Goal: Task Accomplishment & Management: Manage account settings

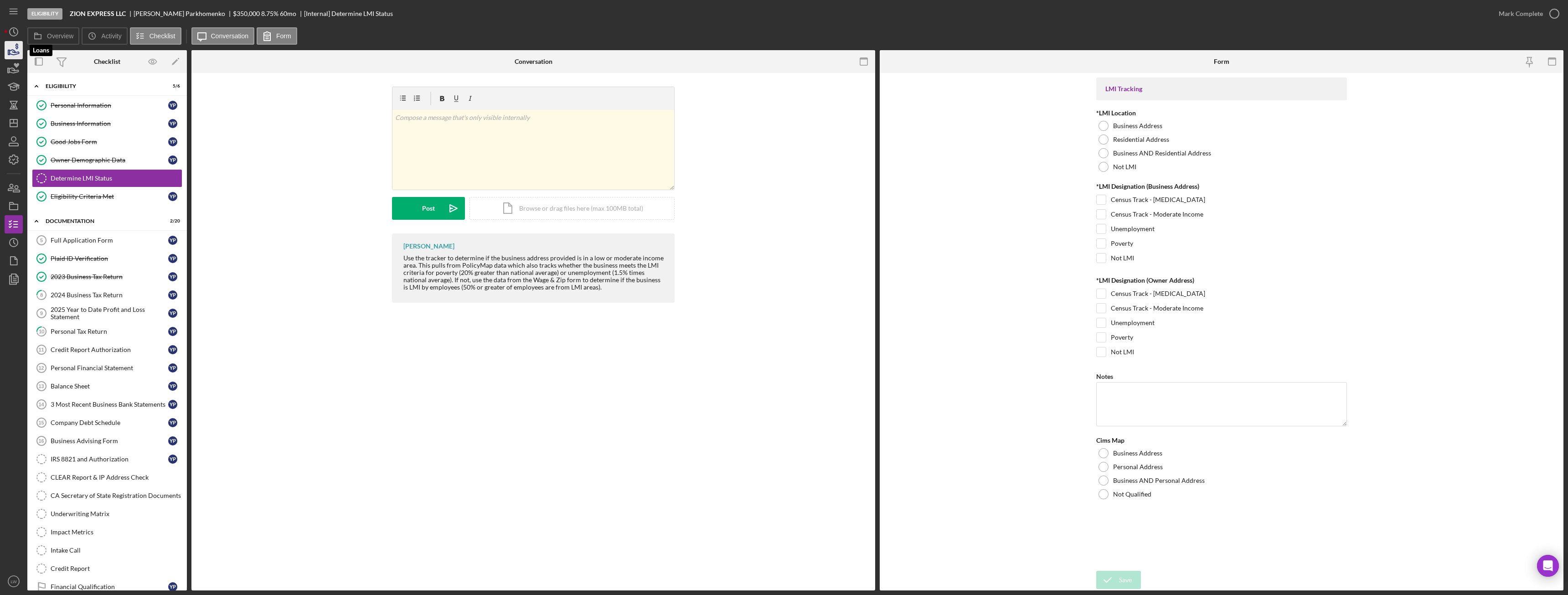
click at [20, 55] on icon "button" at bounding box center [13, 50] width 23 height 23
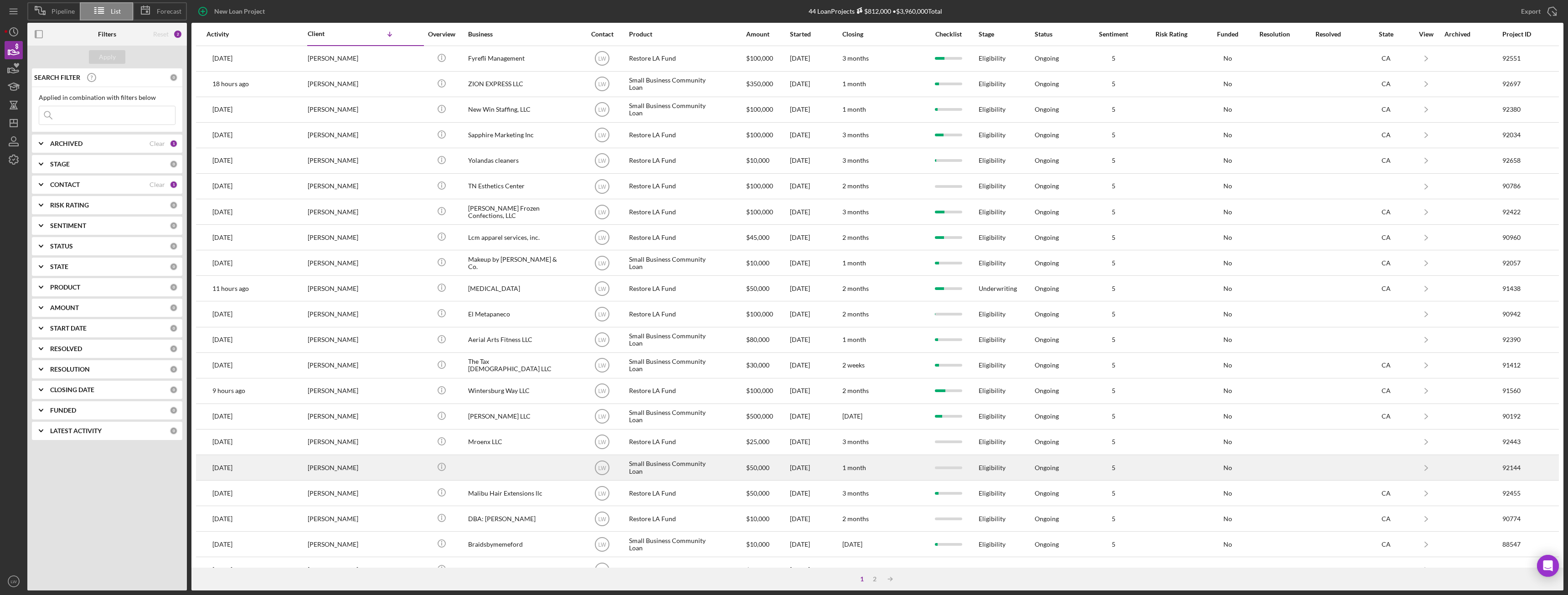
scroll to position [122, 0]
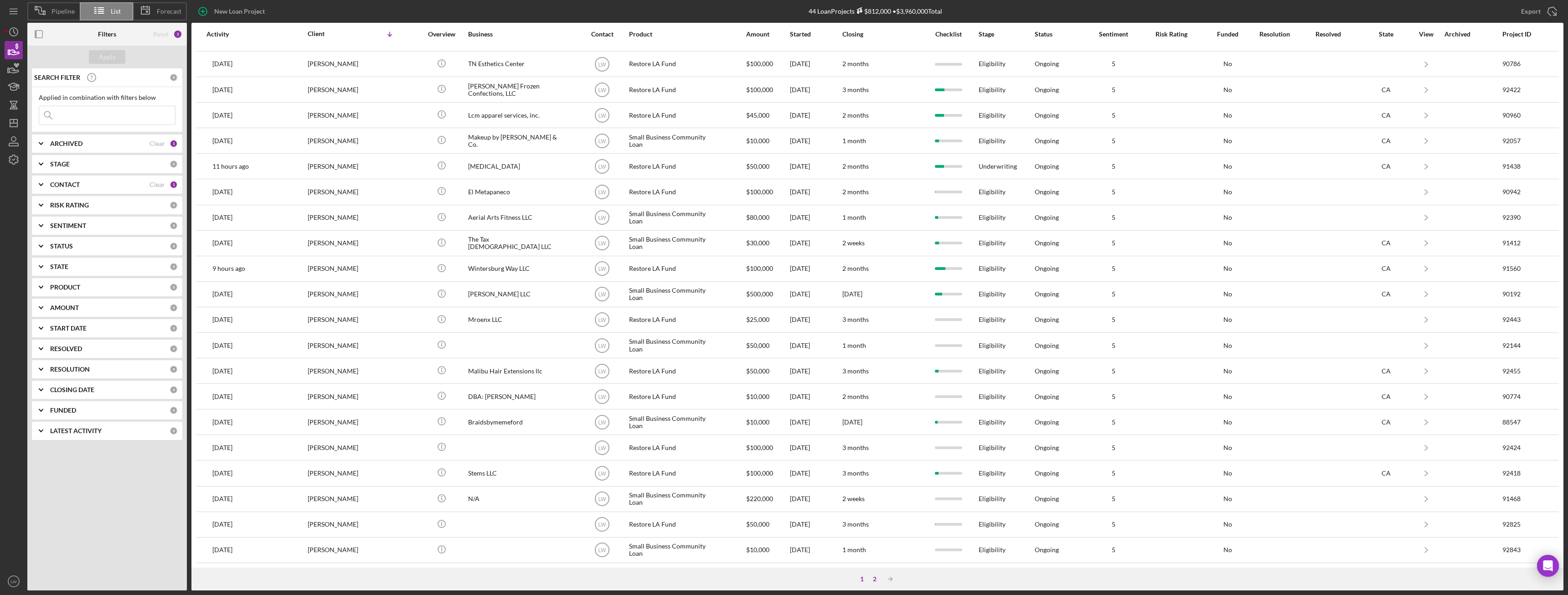
click at [872, 579] on div "2" at bounding box center [875, 579] width 13 height 7
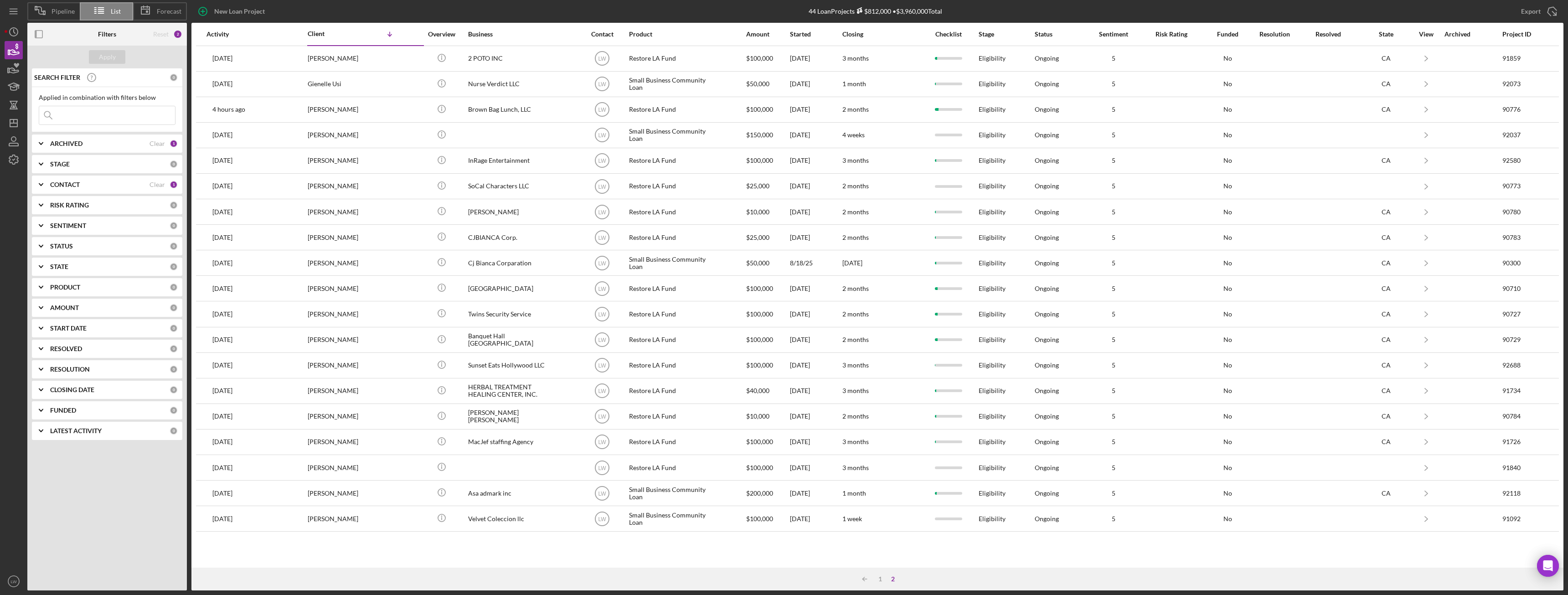
scroll to position [0, 0]
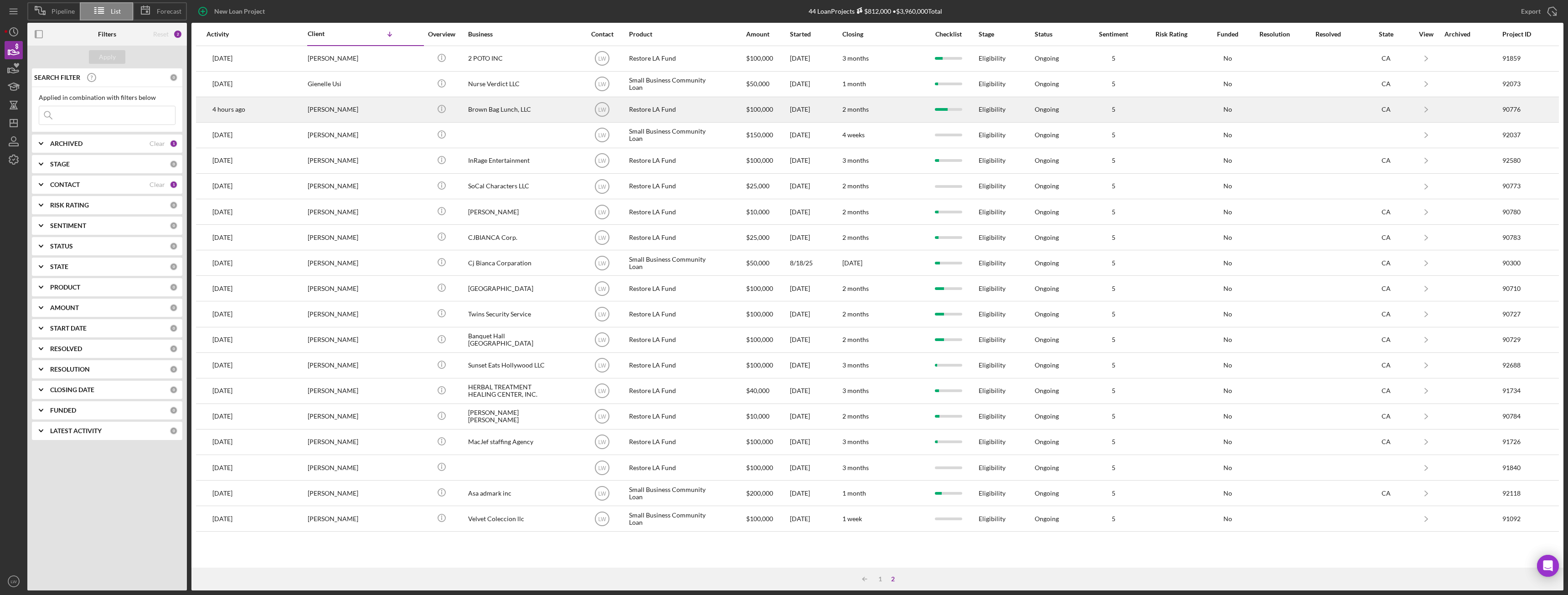
click at [469, 111] on div "Brown Bag Lunch, LLC" at bounding box center [514, 110] width 91 height 24
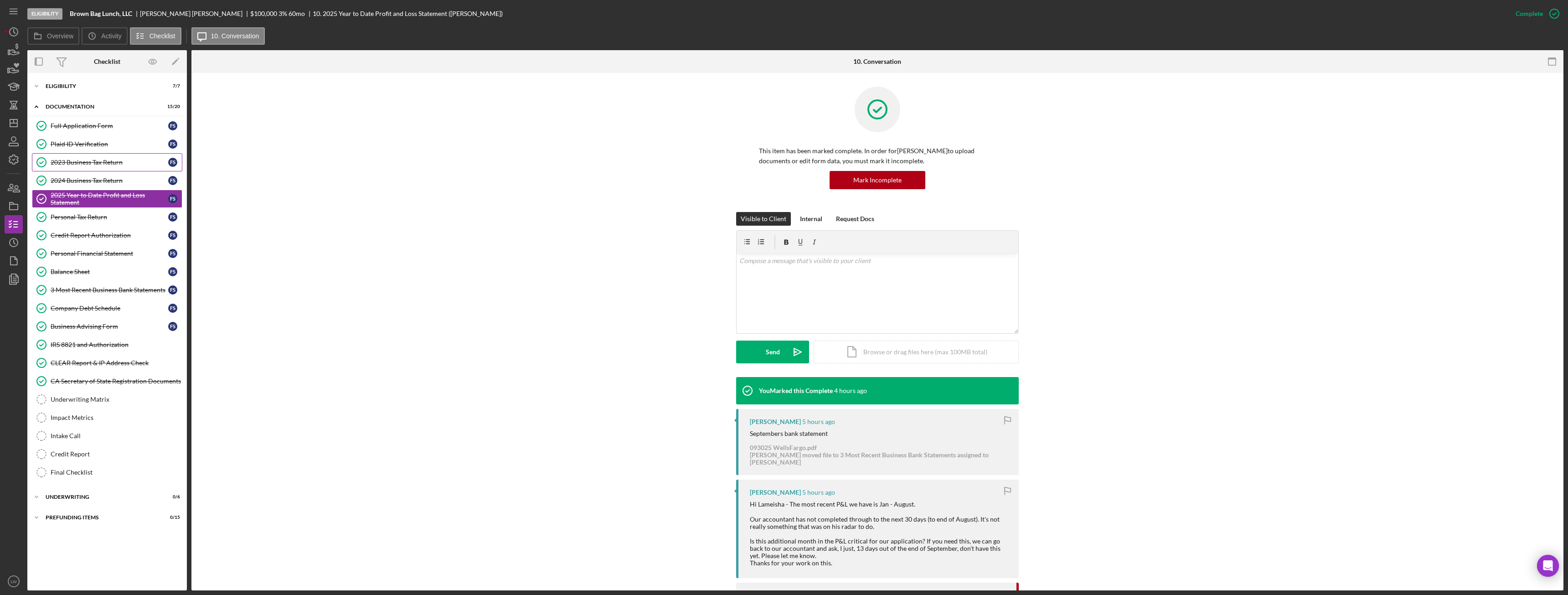
click at [96, 164] on div "2023 Business Tax Return" at bounding box center [109, 163] width 117 height 7
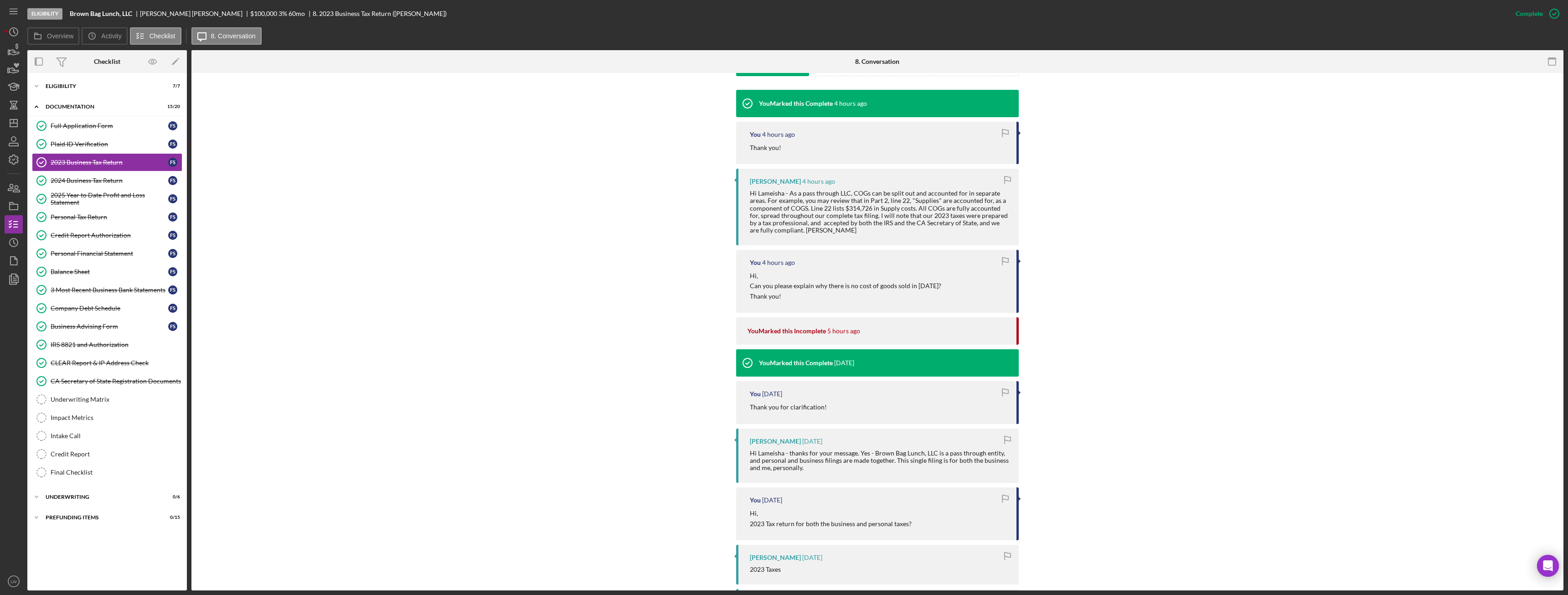
scroll to position [496, 0]
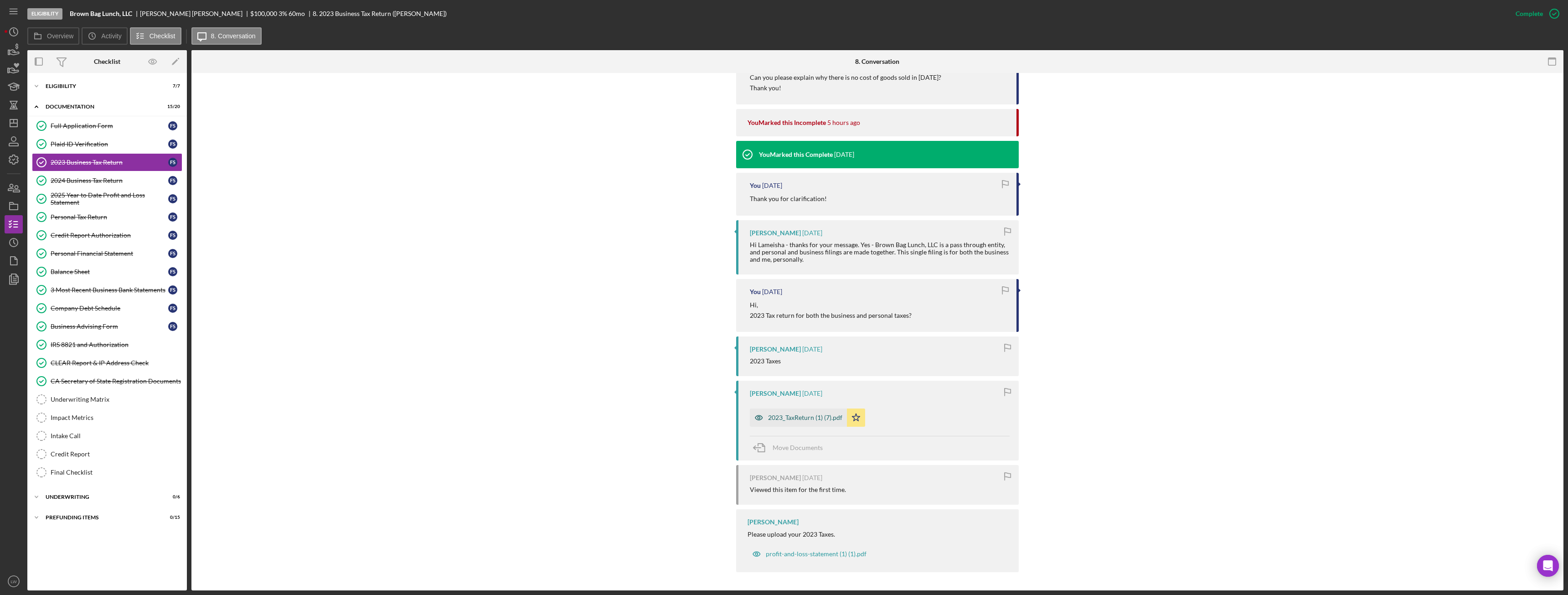
click at [817, 420] on div "2023_TaxReturn (1) (7).pdf" at bounding box center [805, 418] width 74 height 7
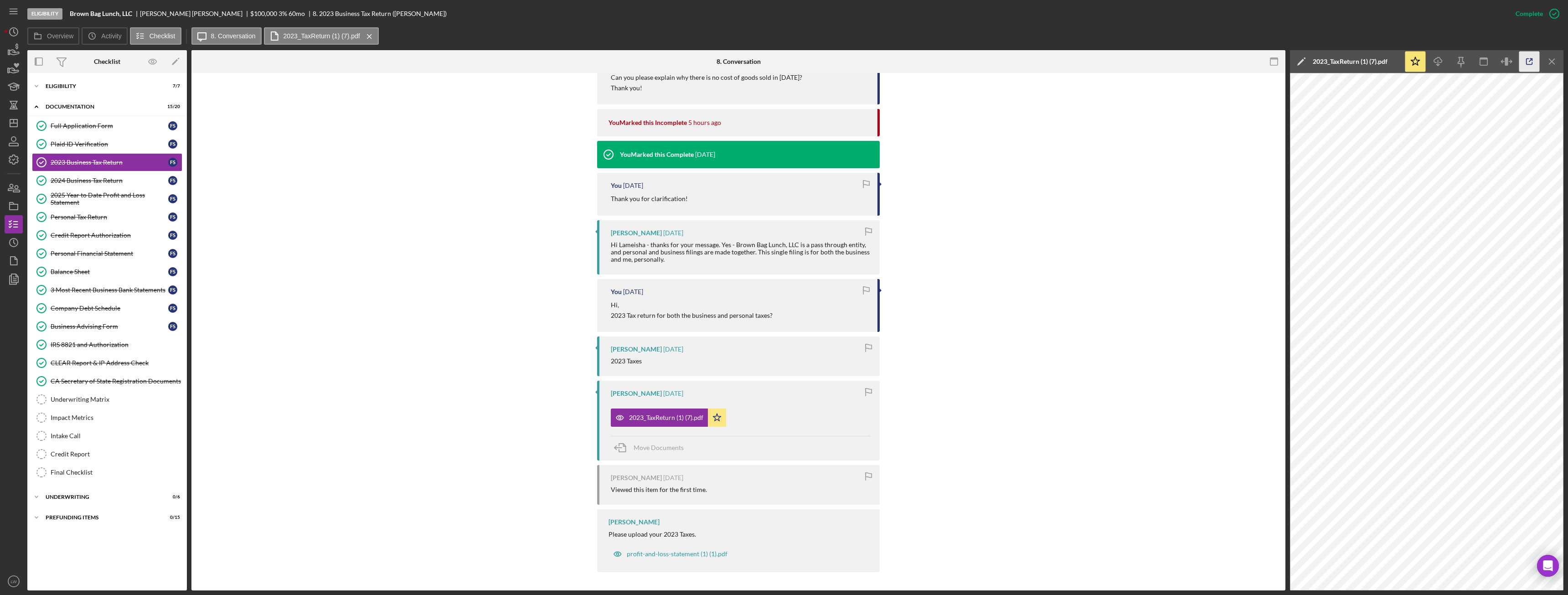
click at [1529, 65] on icon "button" at bounding box center [1530, 62] width 6 height 6
click at [82, 180] on div "2024 Business Tax Return" at bounding box center [109, 181] width 117 height 7
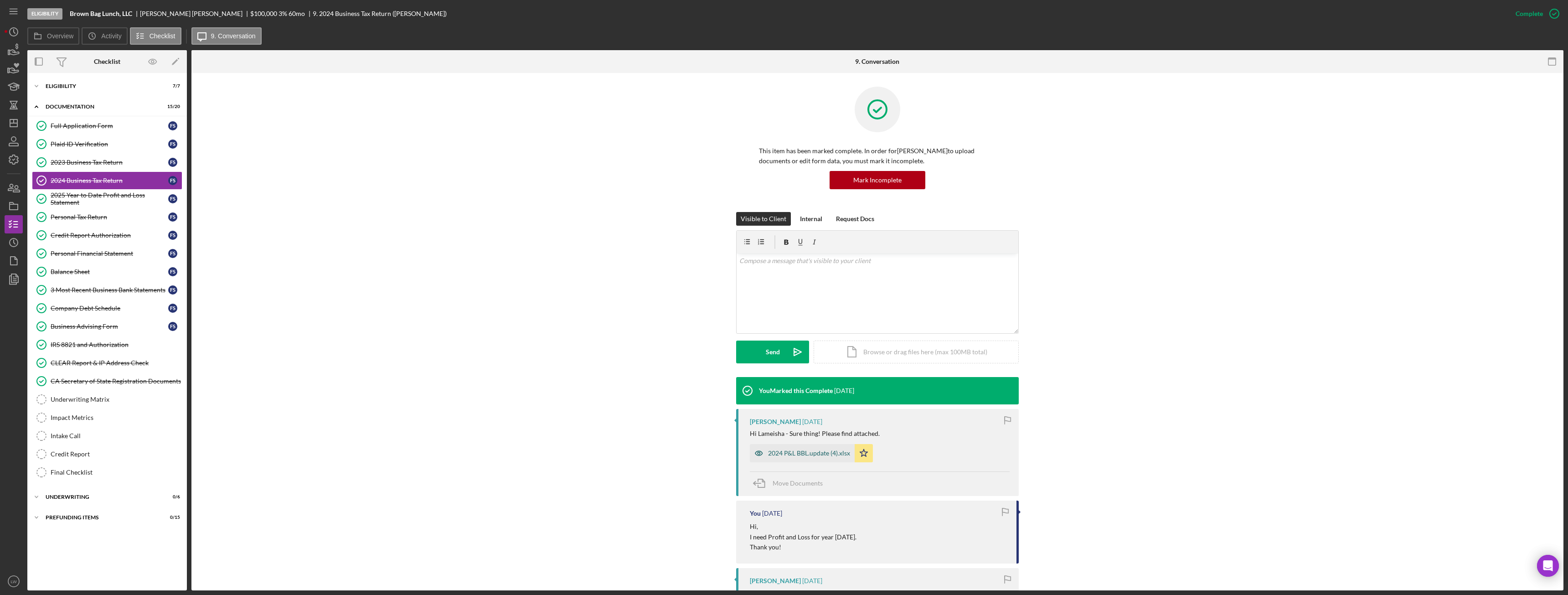
click at [803, 452] on div "2024 P&L BBL.update (4).xlsx" at bounding box center [809, 453] width 82 height 7
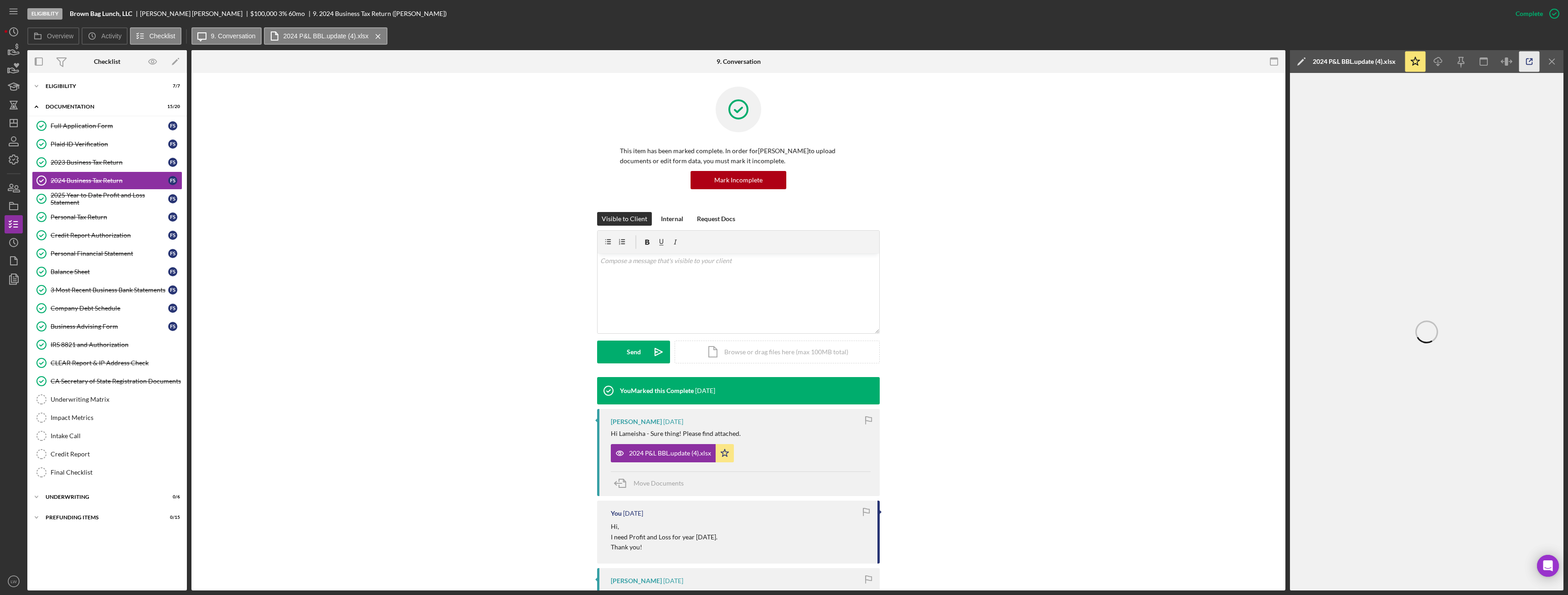
click at [1528, 66] on icon "button" at bounding box center [1530, 62] width 21 height 21
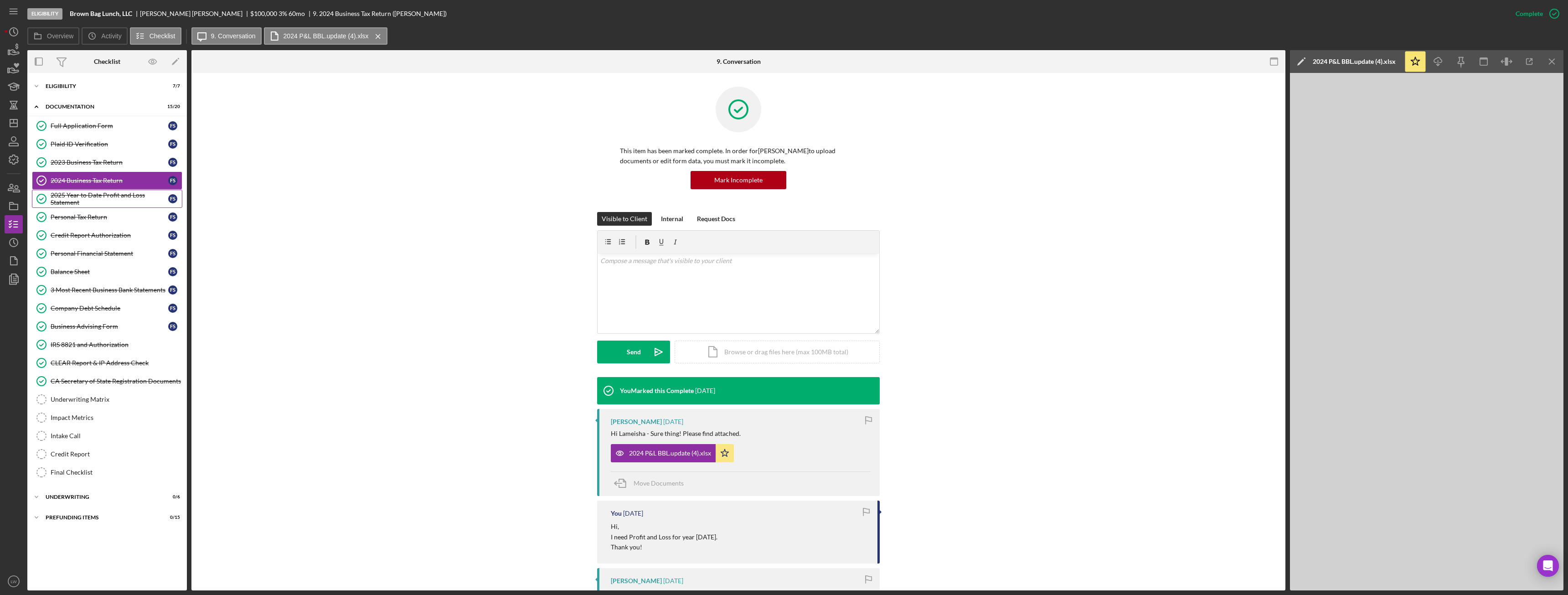
click at [82, 200] on div "2025 Year to Date Profit and Loss Statement" at bounding box center [109, 199] width 117 height 15
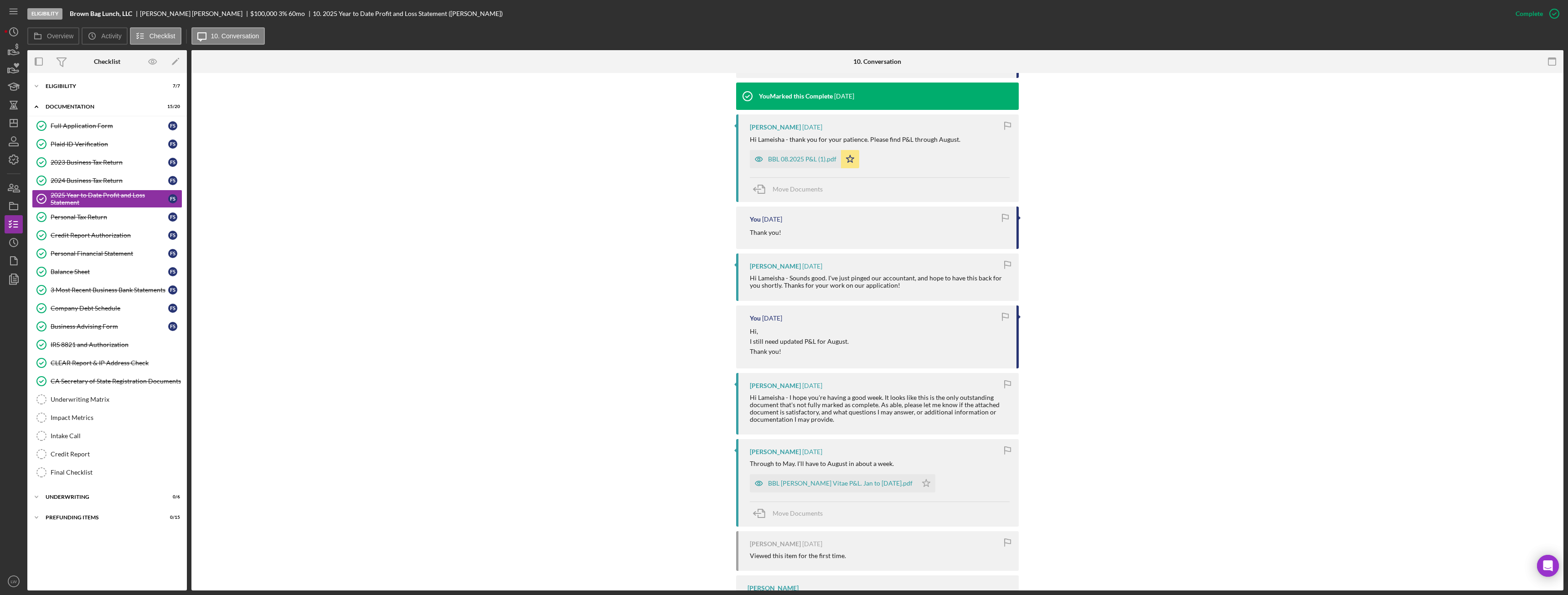
scroll to position [657, 0]
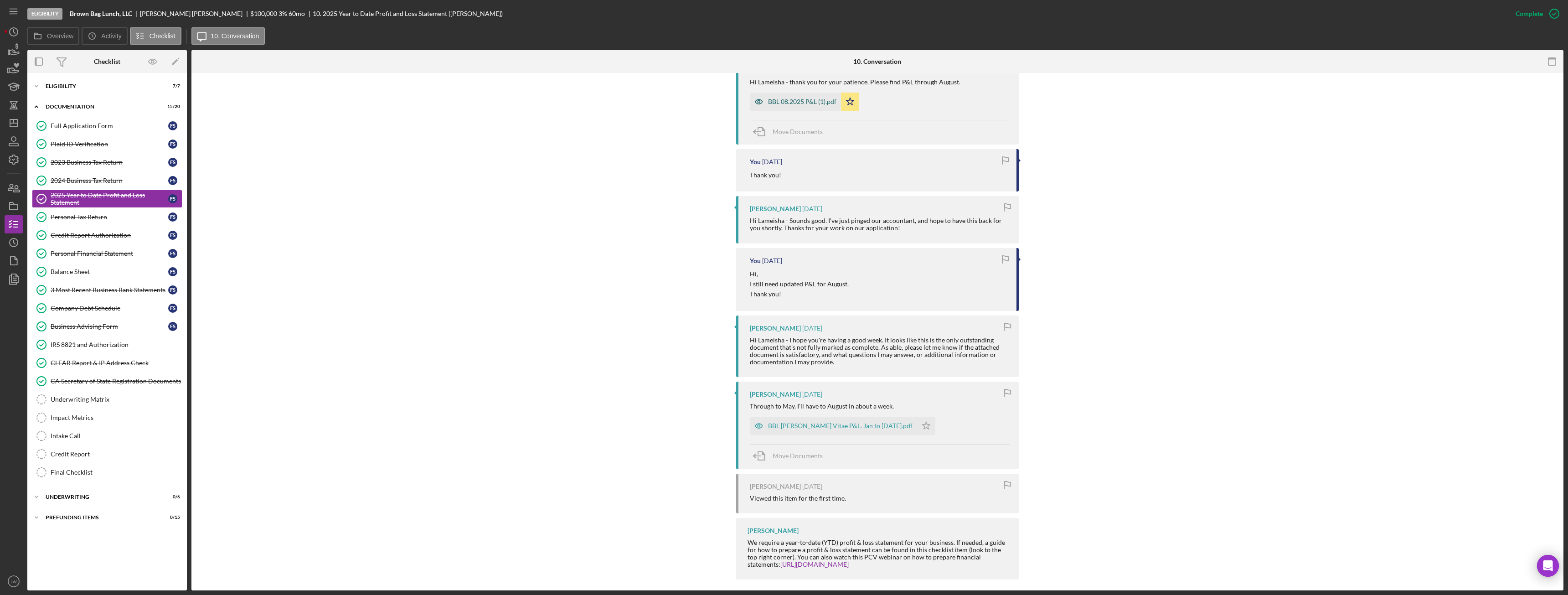
click at [804, 98] on div "BBL 08.2025 P&L (1).pdf" at bounding box center [802, 102] width 68 height 7
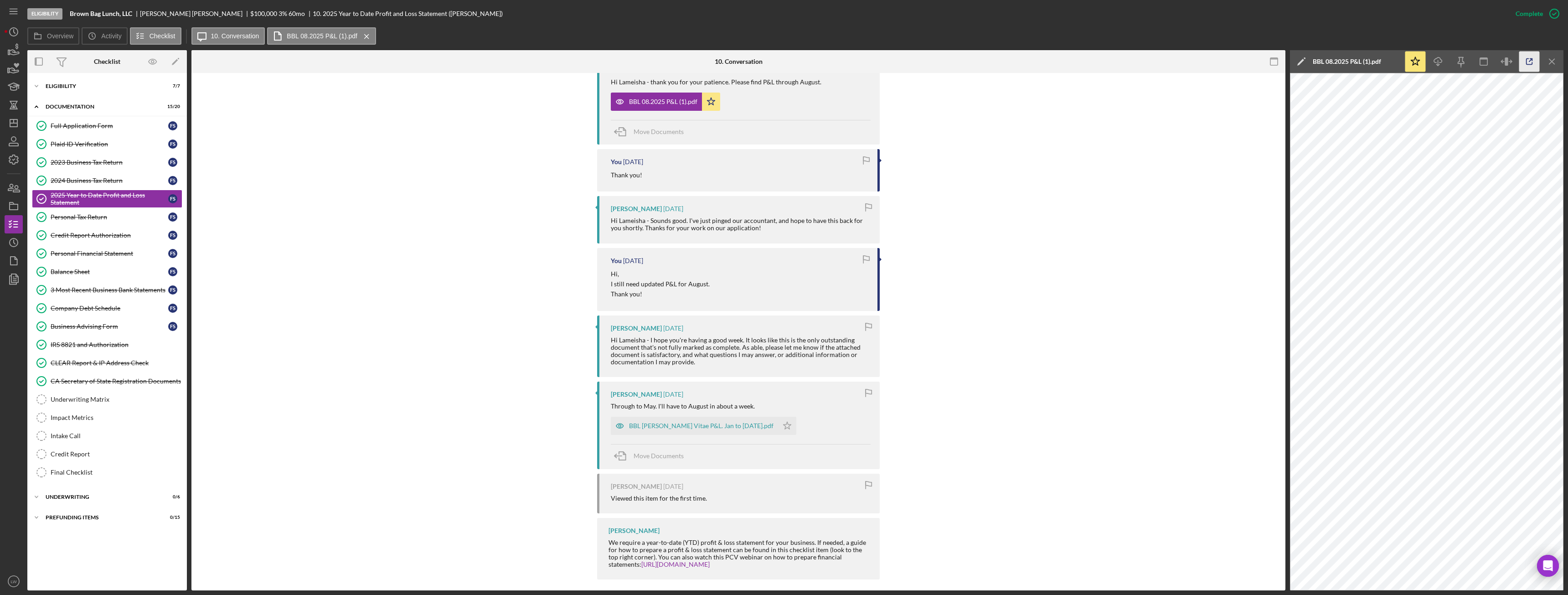
click at [1525, 63] on icon "button" at bounding box center [1530, 62] width 21 height 21
click at [113, 310] on div "Company Debt Schedule" at bounding box center [109, 308] width 117 height 7
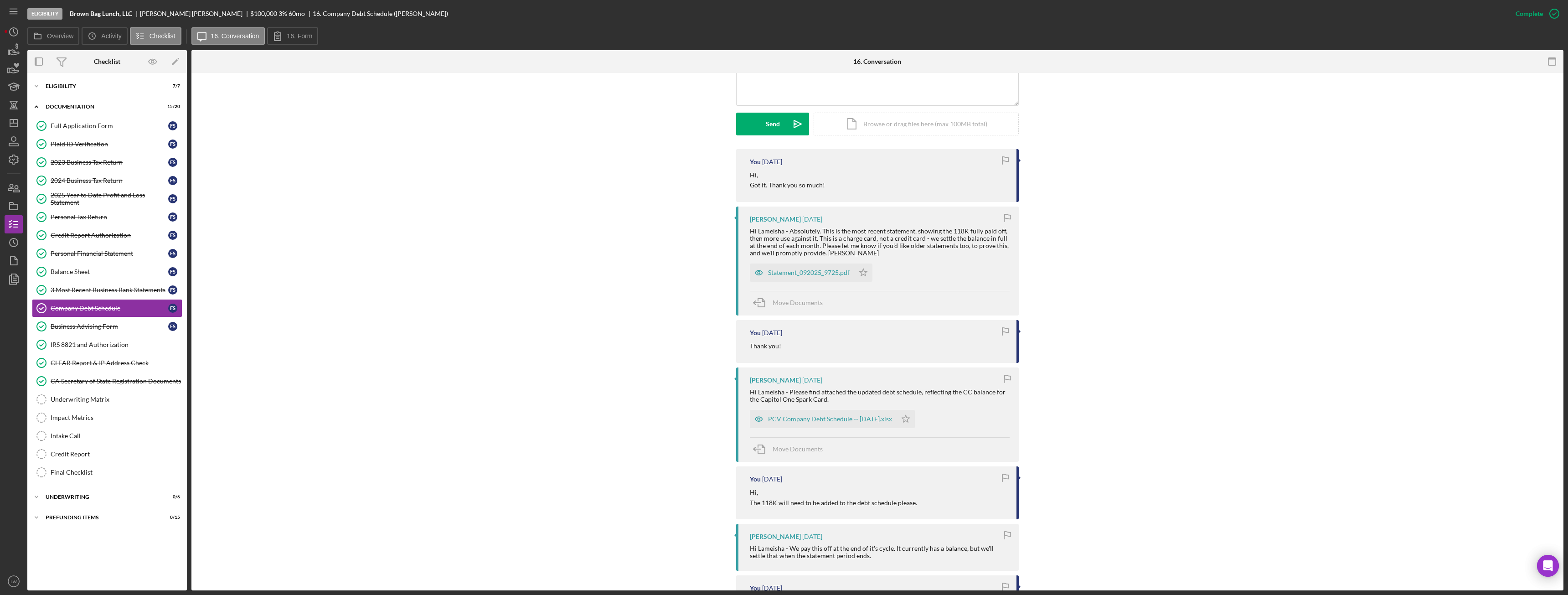
scroll to position [183, 0]
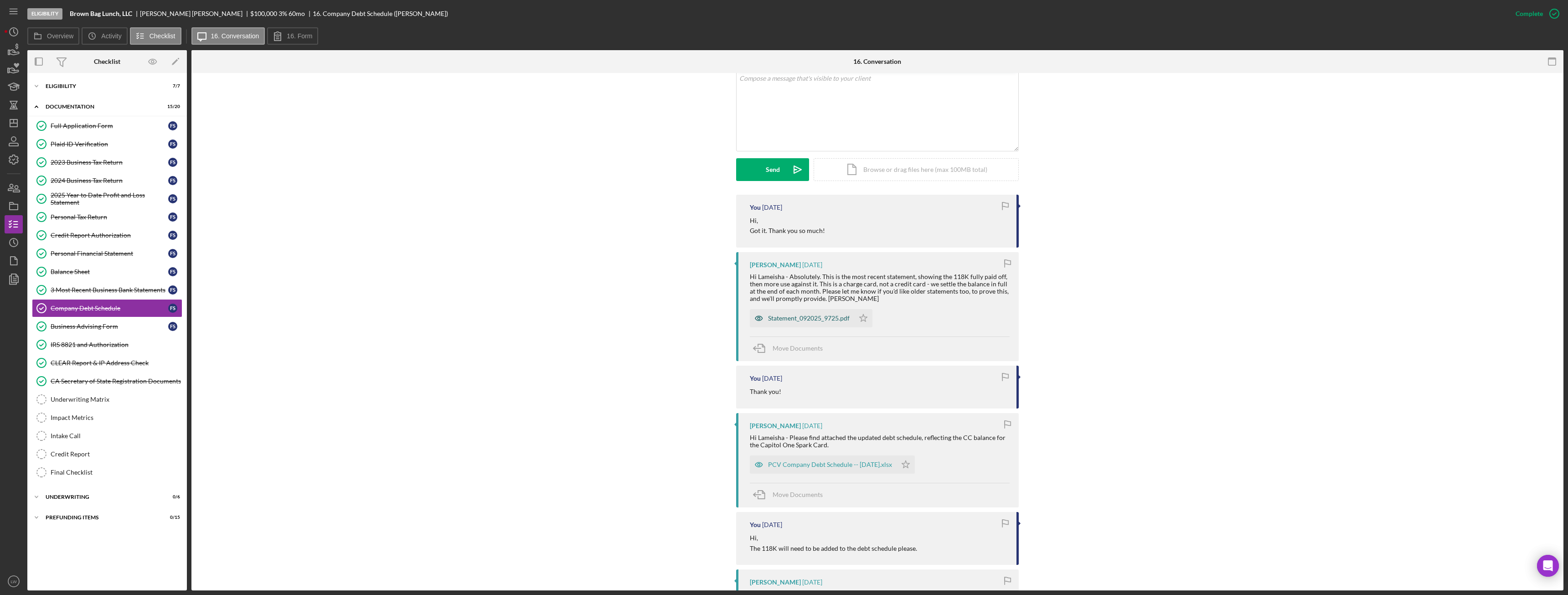
click at [810, 317] on div "Statement_092025_9725.pdf" at bounding box center [809, 319] width 82 height 7
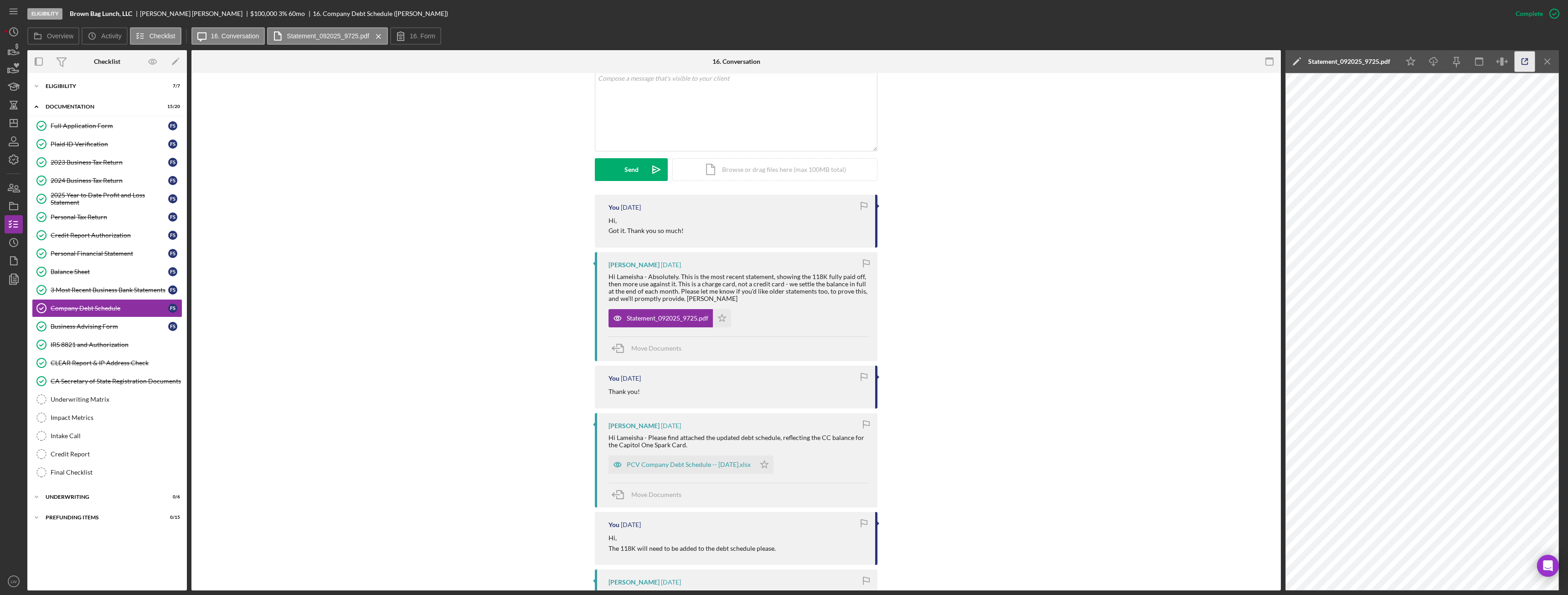
click at [1523, 60] on icon "button" at bounding box center [1525, 62] width 21 height 21
click at [66, 87] on div "Eligibility" at bounding box center [110, 86] width 130 height 5
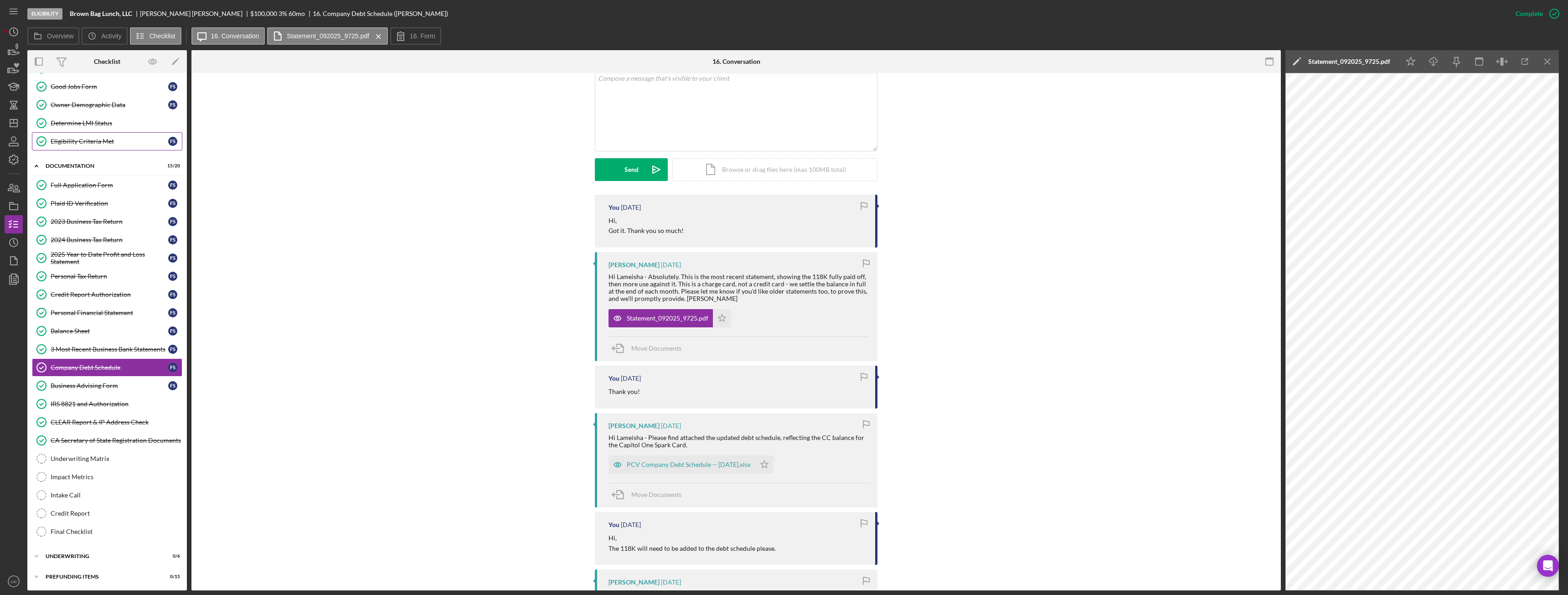
scroll to position [74, 0]
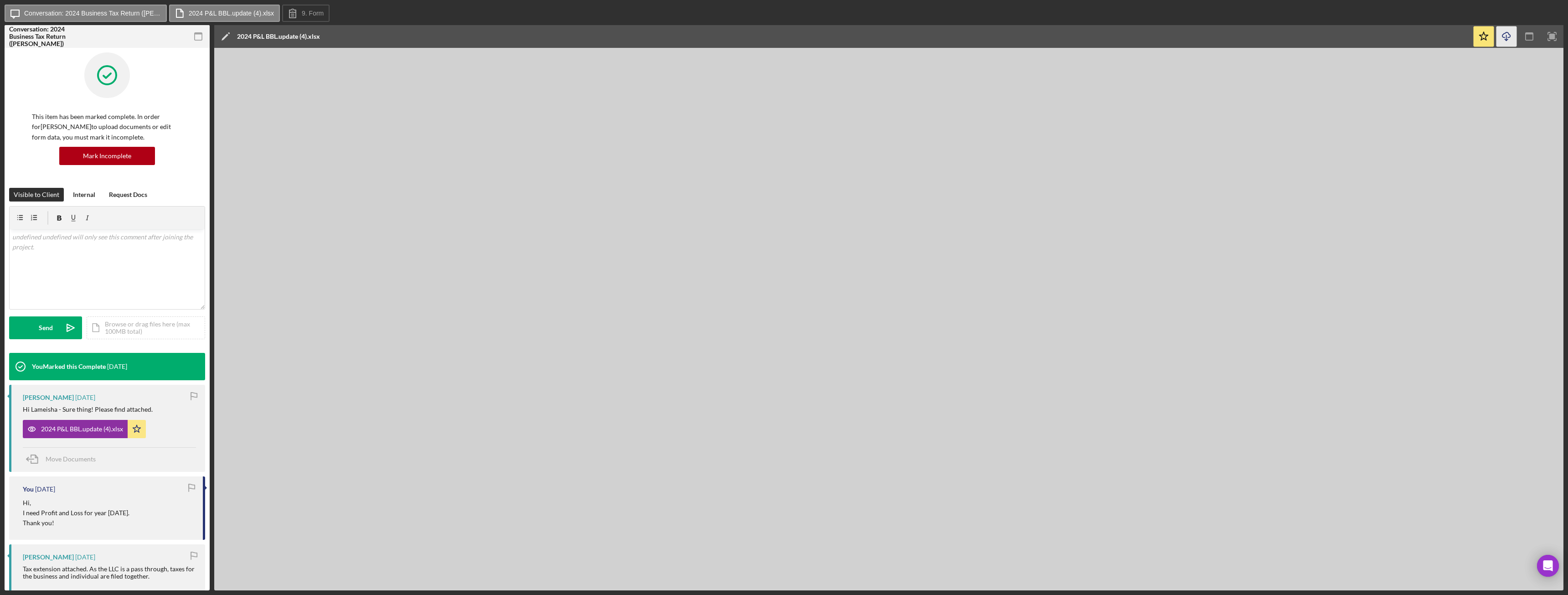
click at [1504, 40] on icon "Icon/Download" at bounding box center [1507, 37] width 21 height 21
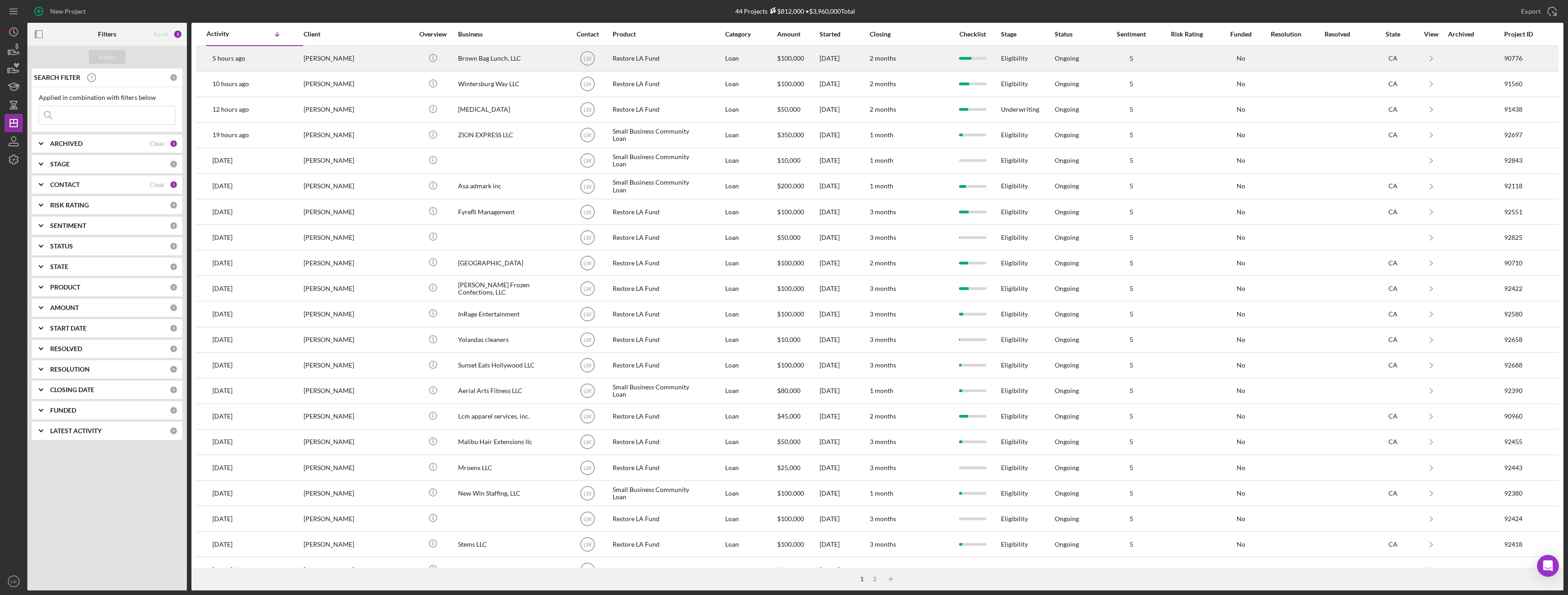
click at [224, 56] on time "5 hours ago" at bounding box center [229, 58] width 33 height 7
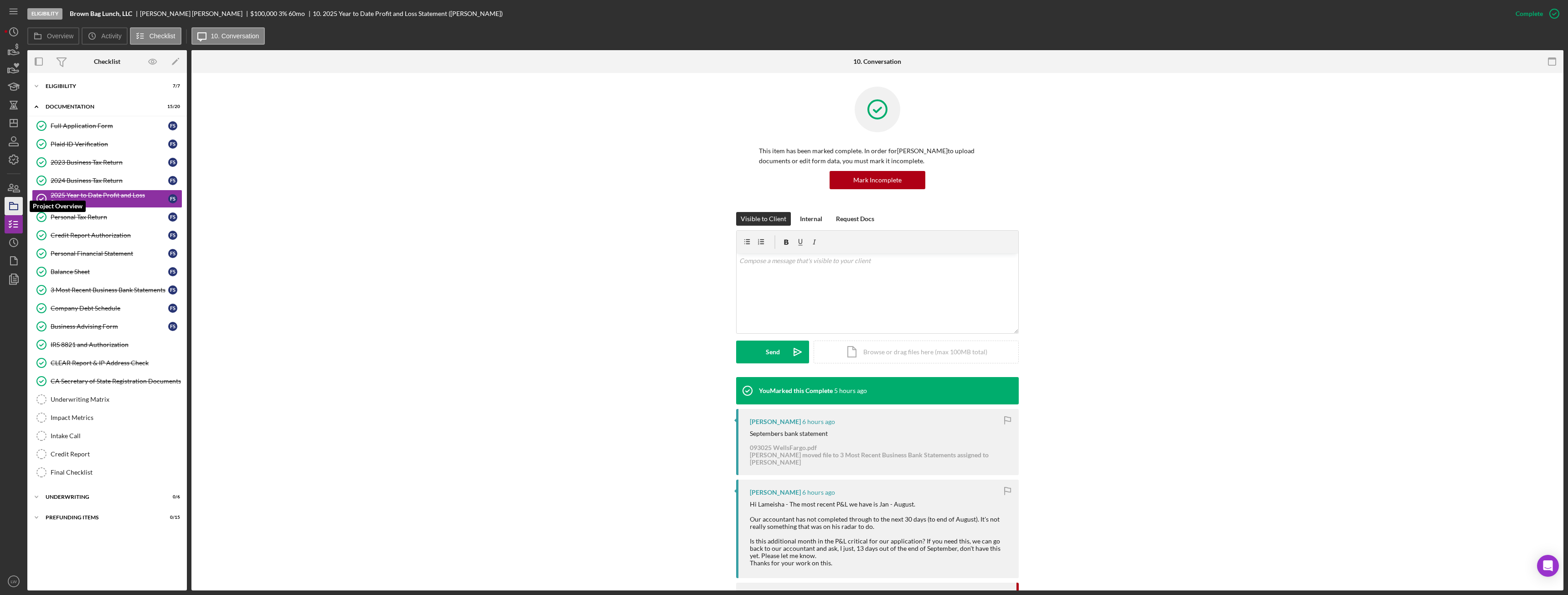
click at [10, 206] on icon "button" at bounding box center [13, 206] width 23 height 23
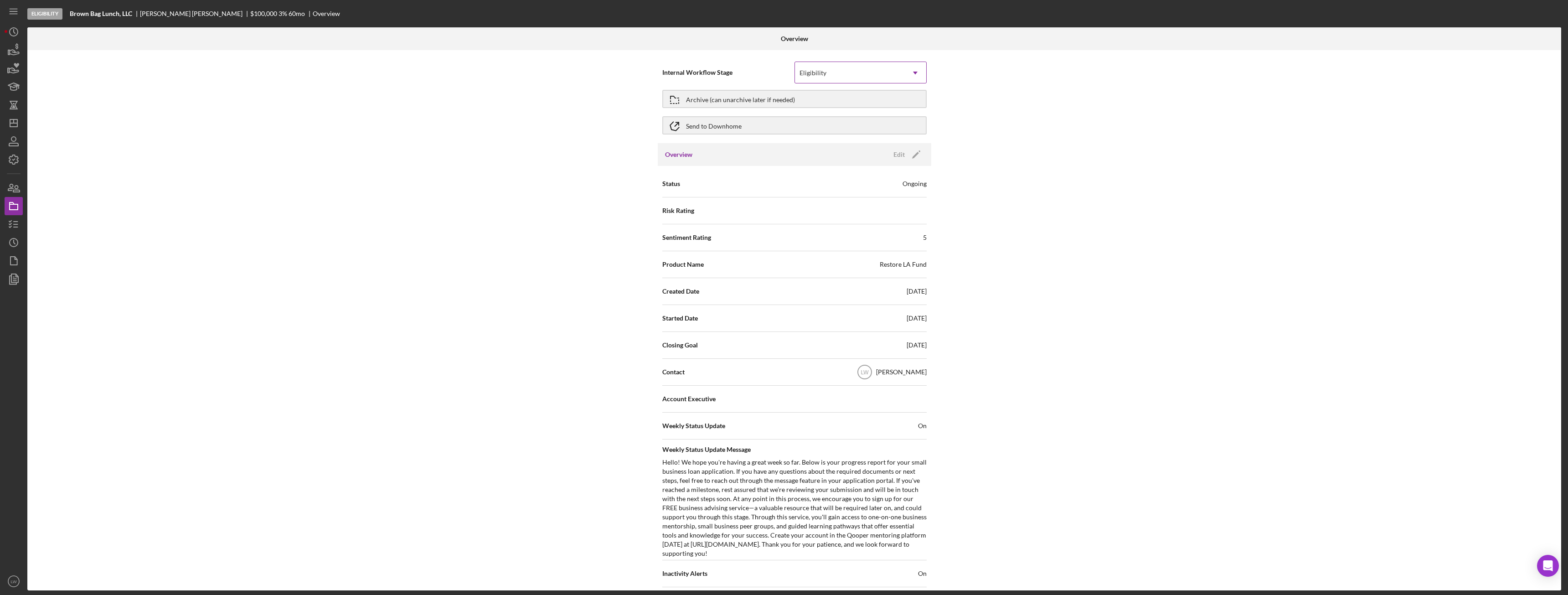
click at [873, 72] on div "Eligibility" at bounding box center [850, 73] width 110 height 21
click at [881, 143] on div "Underwriting" at bounding box center [859, 146] width 131 height 23
click at [19, 50] on icon "button" at bounding box center [13, 50] width 23 height 23
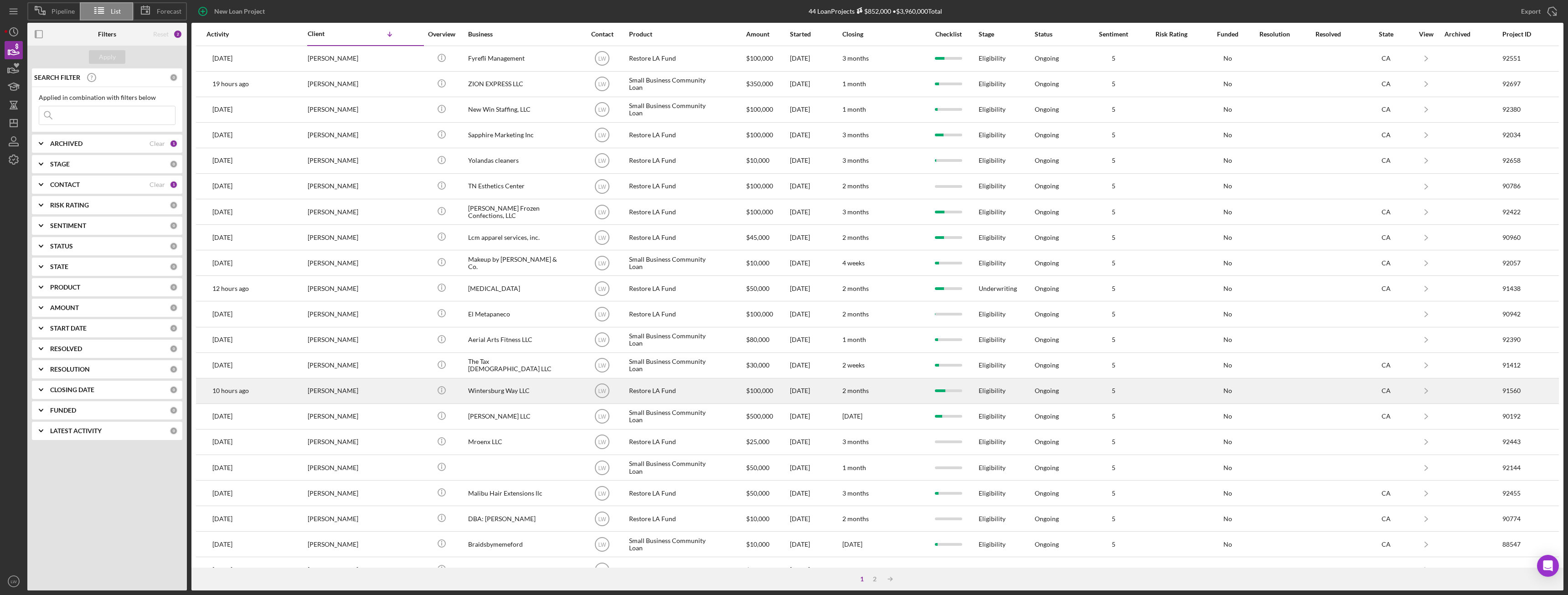
scroll to position [122, 0]
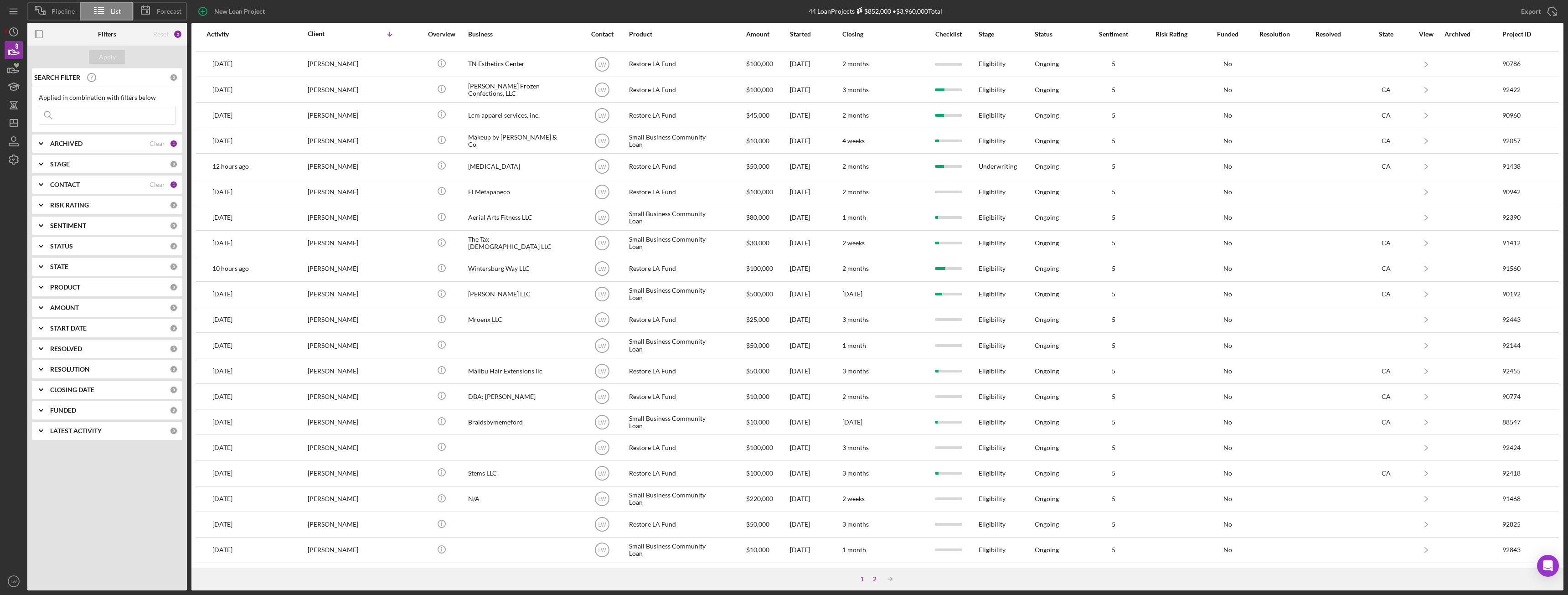
click at [875, 579] on div "2" at bounding box center [875, 579] width 13 height 7
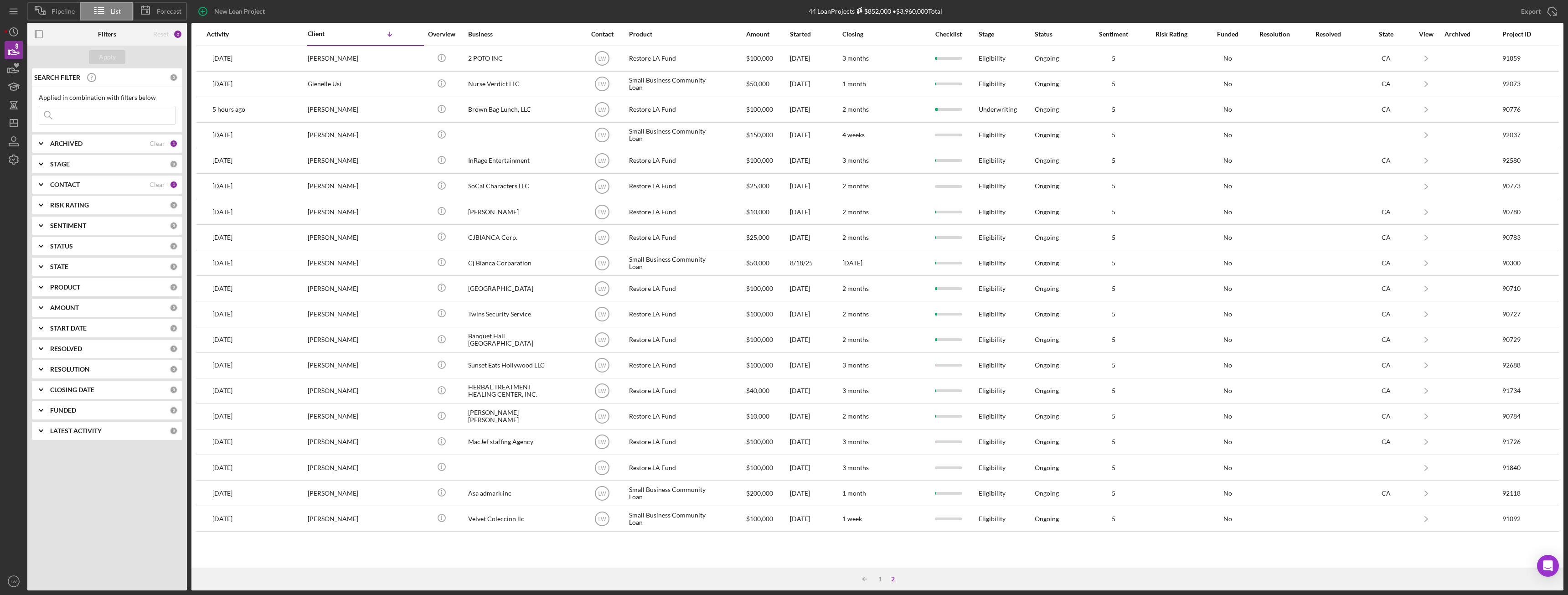
scroll to position [0, 0]
click at [878, 579] on div "1" at bounding box center [880, 579] width 13 height 7
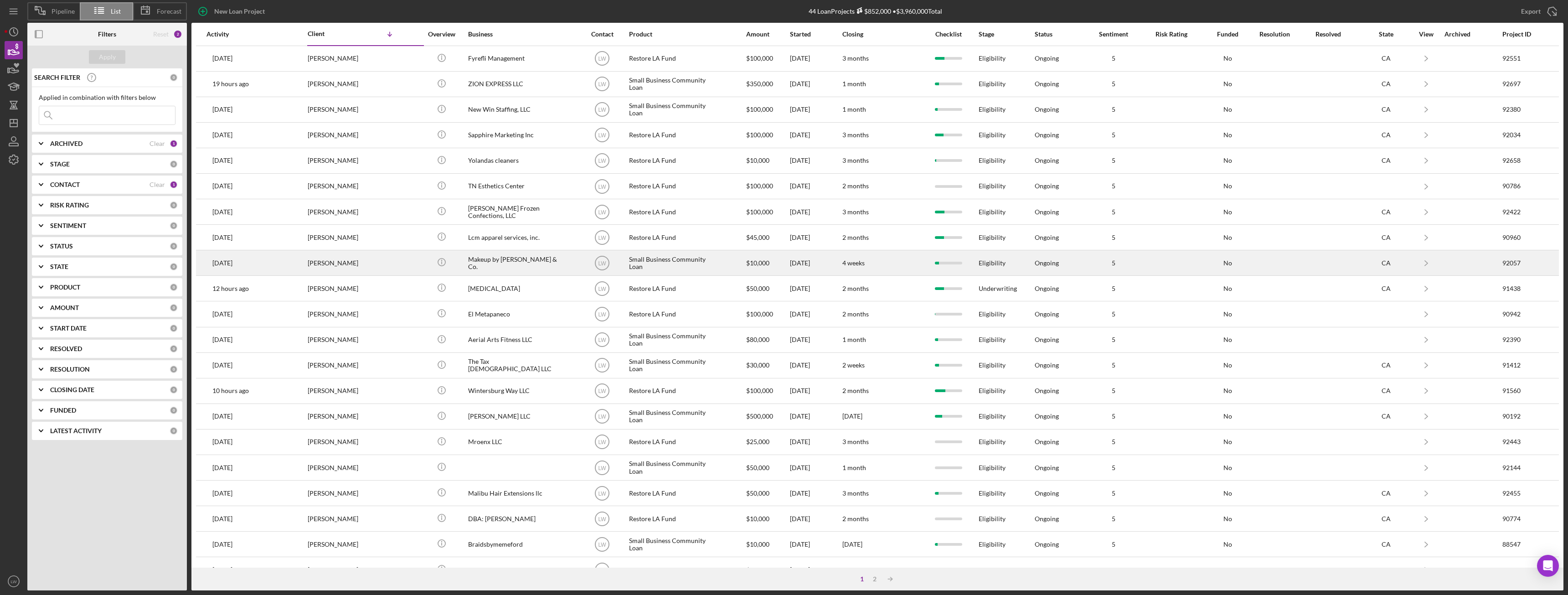
click at [522, 259] on div "Makeup by Sonia Tello & Co." at bounding box center [514, 263] width 91 height 24
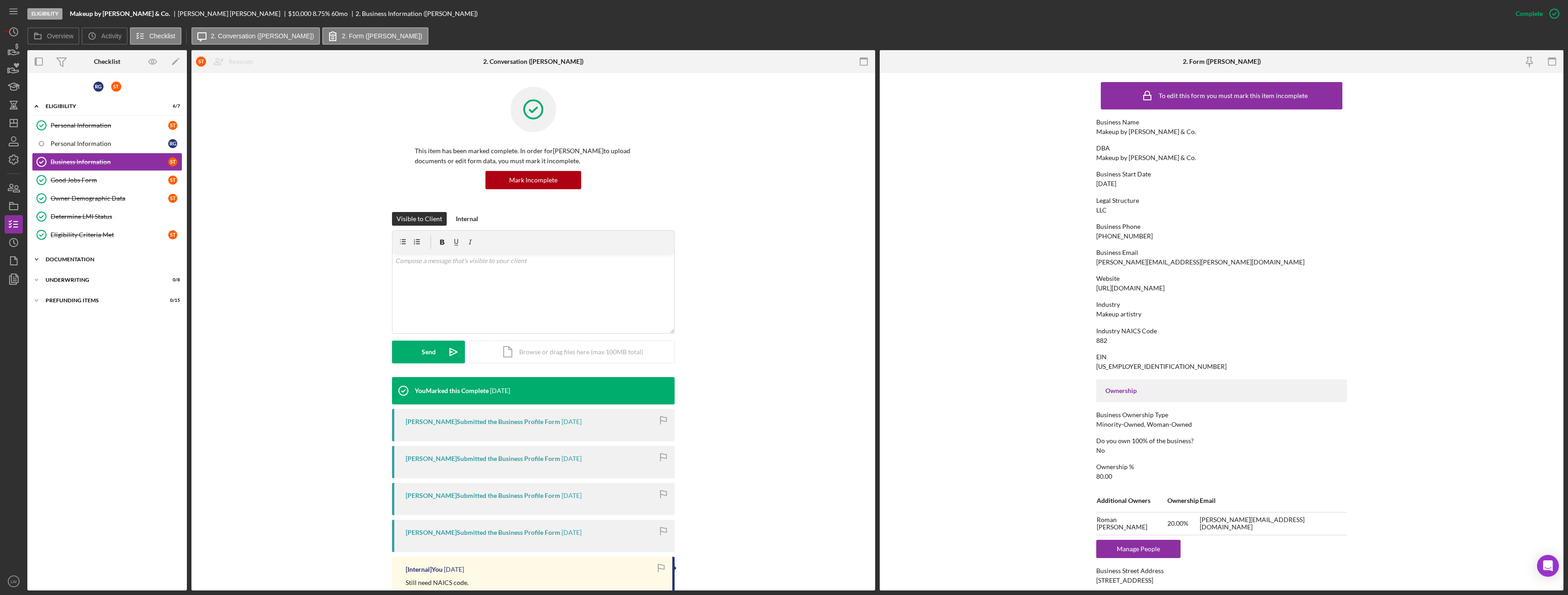
click at [82, 257] on div "Documentation" at bounding box center [110, 259] width 130 height 5
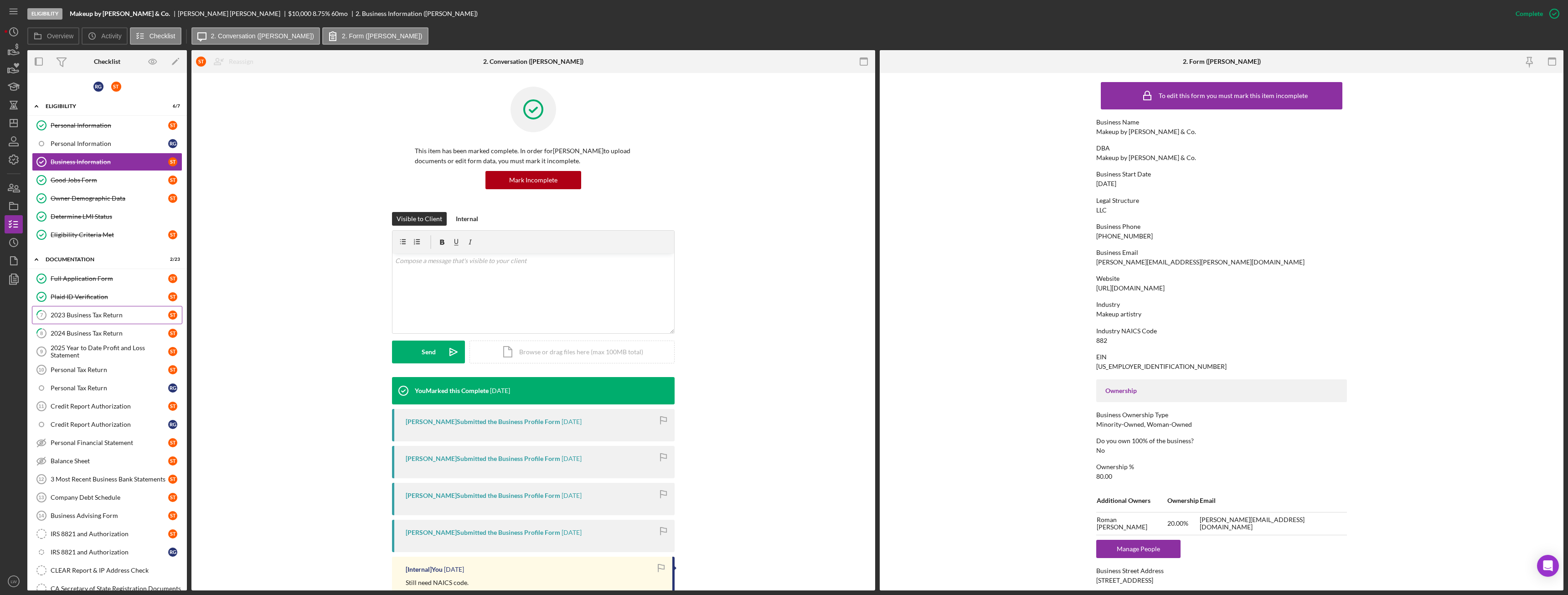
click at [90, 317] on div "2023 Business Tax Return" at bounding box center [109, 315] width 117 height 7
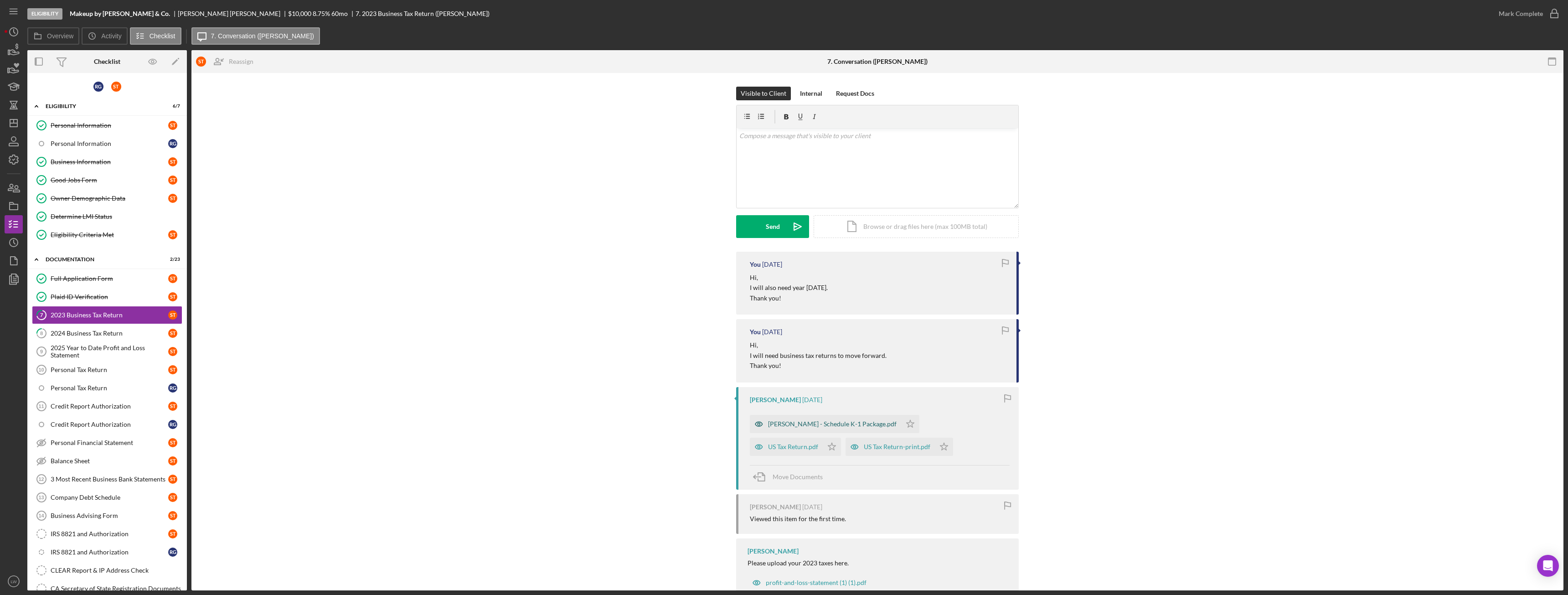
click at [831, 422] on div "TELLO SONIA - Schedule K-1 Package.pdf" at bounding box center [832, 424] width 128 height 7
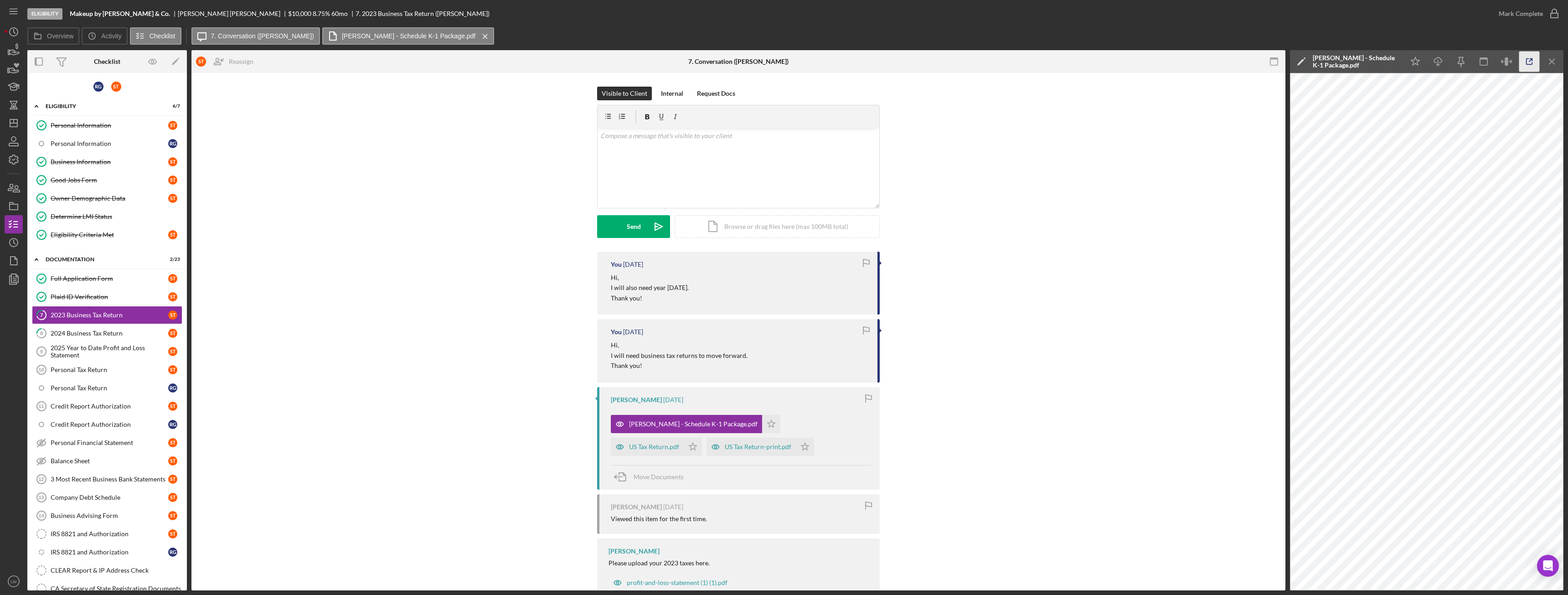
click at [1536, 56] on icon "button" at bounding box center [1530, 62] width 21 height 21
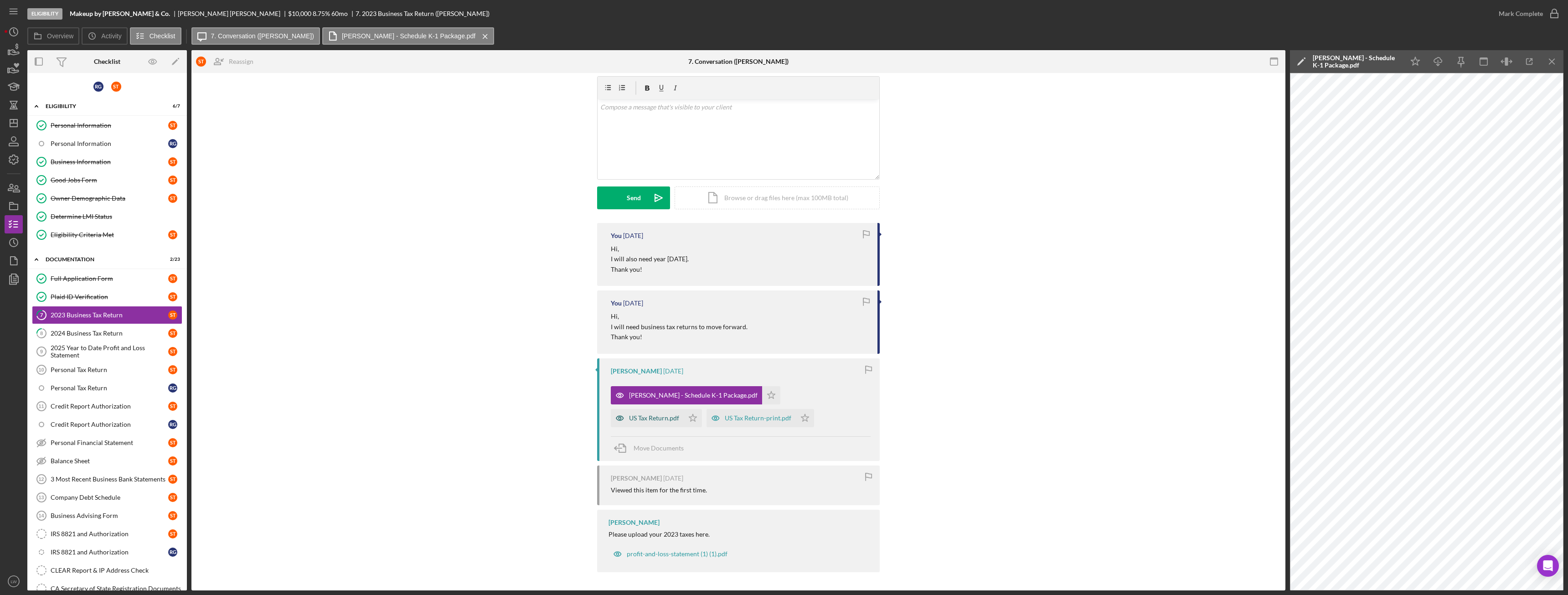
click at [684, 409] on div "US Tax Return.pdf" at bounding box center [647, 418] width 73 height 18
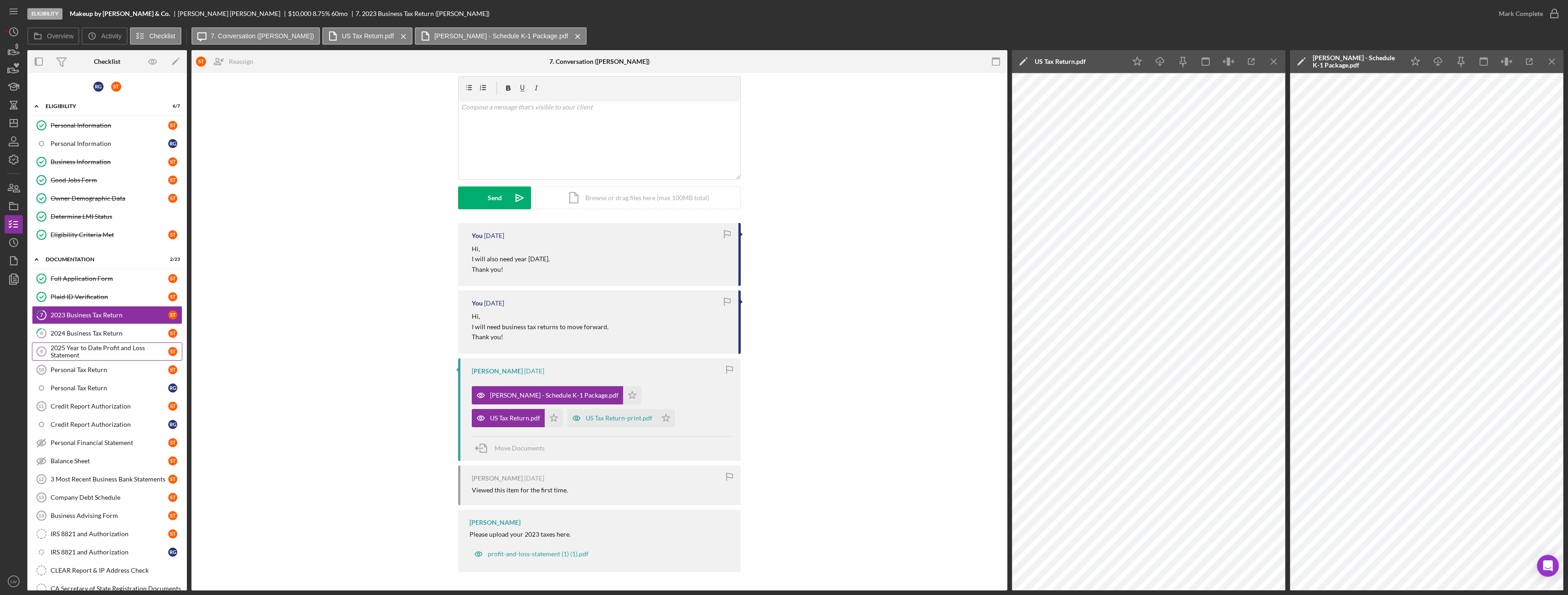
click at [93, 350] on div "2025 Year to Date Profit and Loss Statement" at bounding box center [109, 351] width 117 height 15
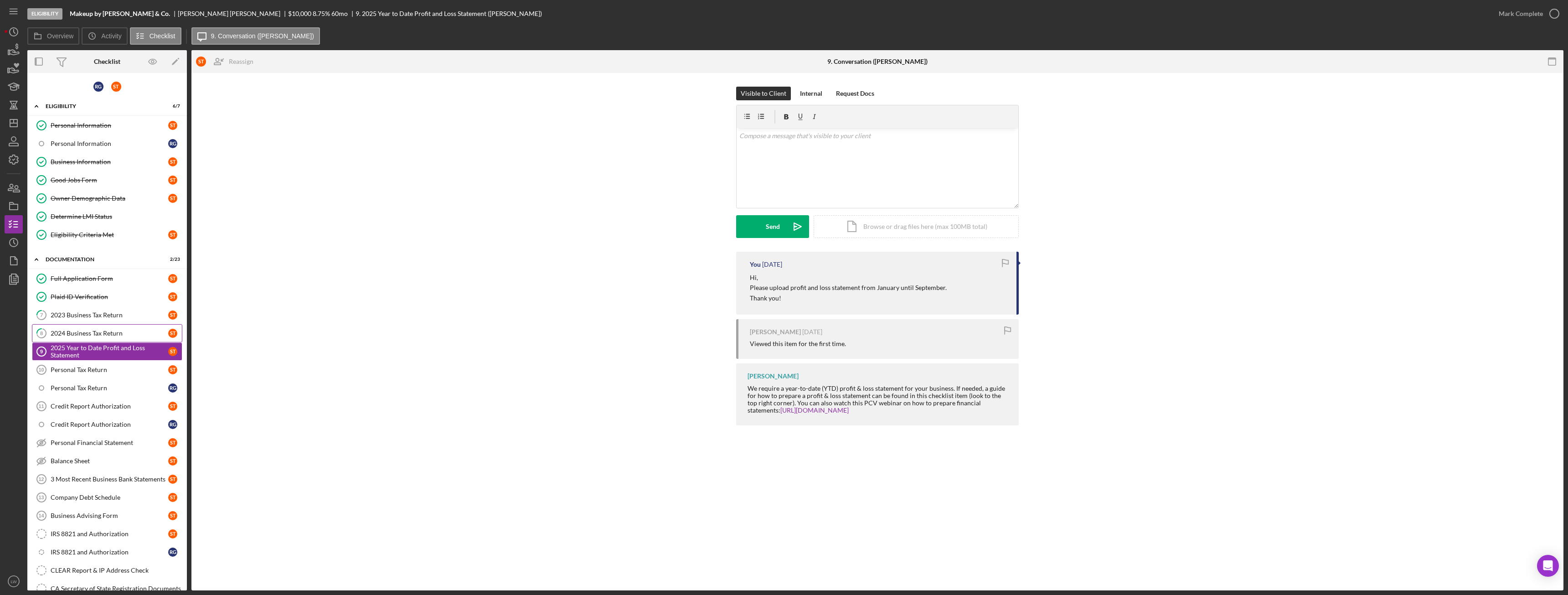
click at [92, 334] on div "2024 Business Tax Return" at bounding box center [109, 333] width 117 height 7
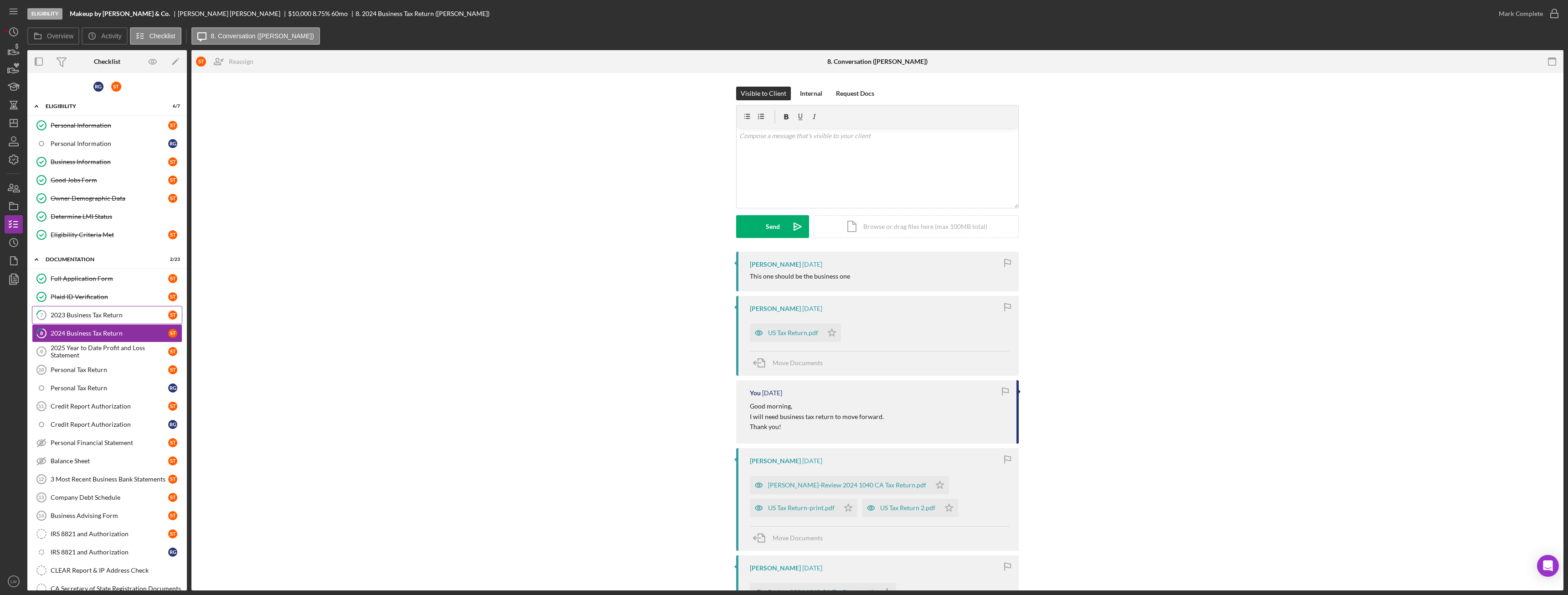
click at [94, 313] on div "2023 Business Tax Return" at bounding box center [109, 315] width 117 height 7
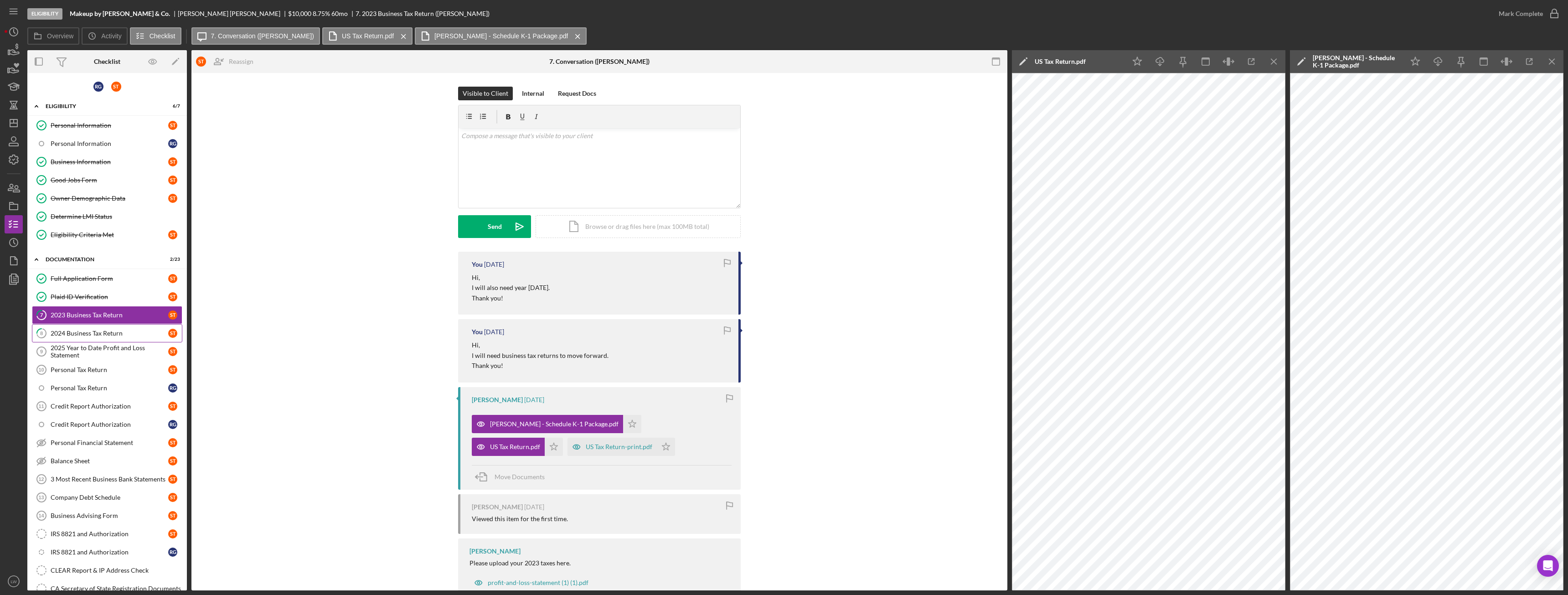
click at [100, 339] on link "8 2024 Business Tax Return S T" at bounding box center [107, 333] width 150 height 18
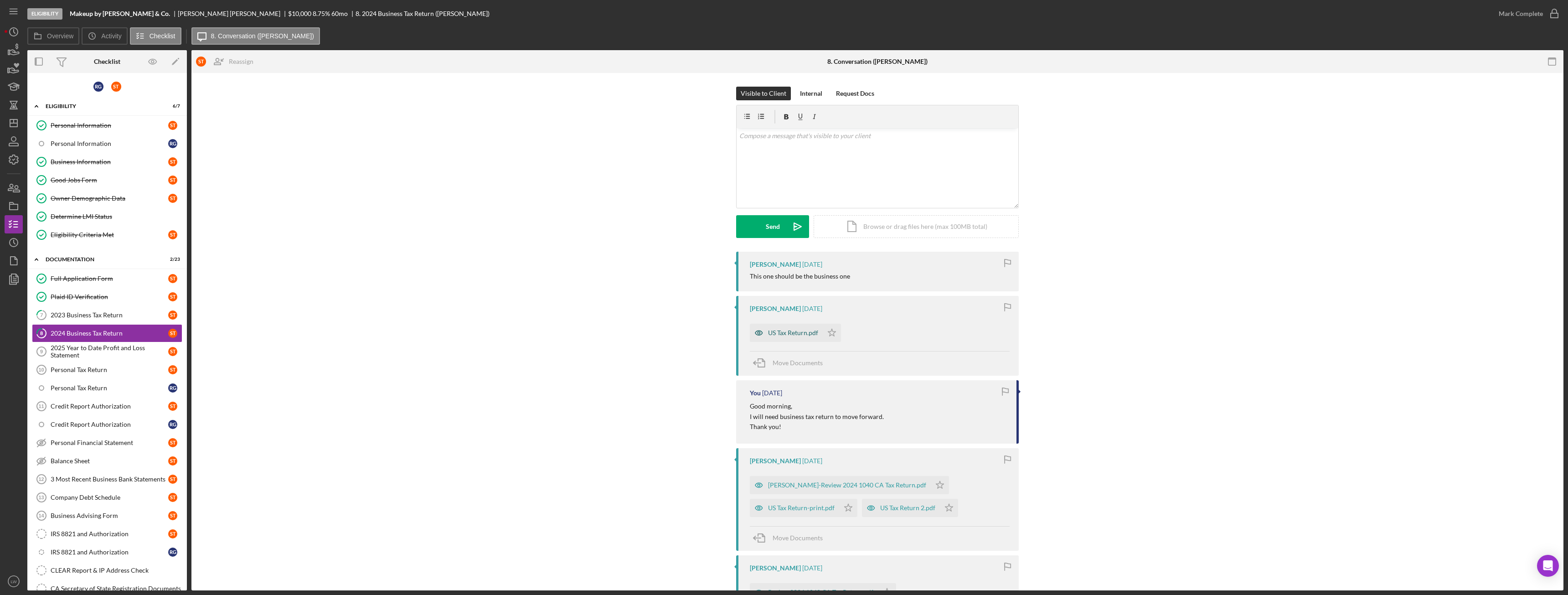
click at [789, 337] on div "US Tax Return.pdf" at bounding box center [786, 333] width 73 height 18
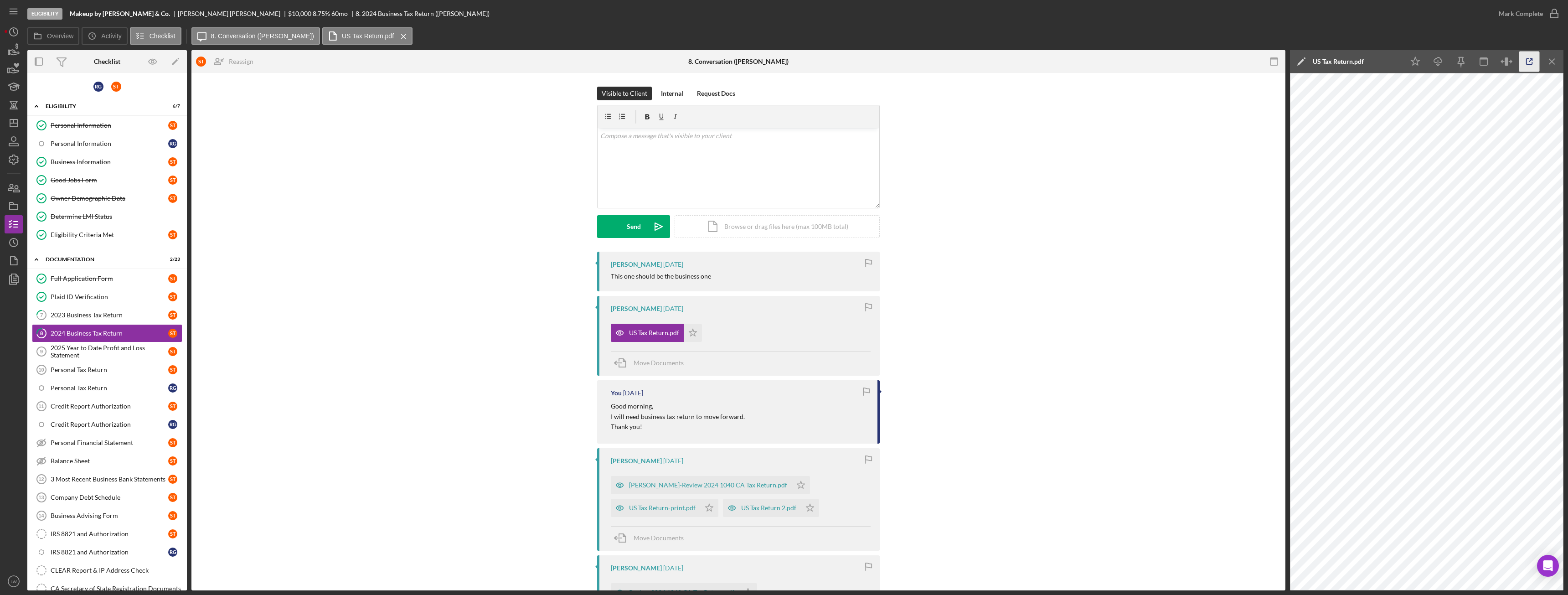
click at [1535, 62] on icon "button" at bounding box center [1530, 62] width 21 height 21
click at [96, 313] on div "2023 Business Tax Return" at bounding box center [109, 315] width 117 height 7
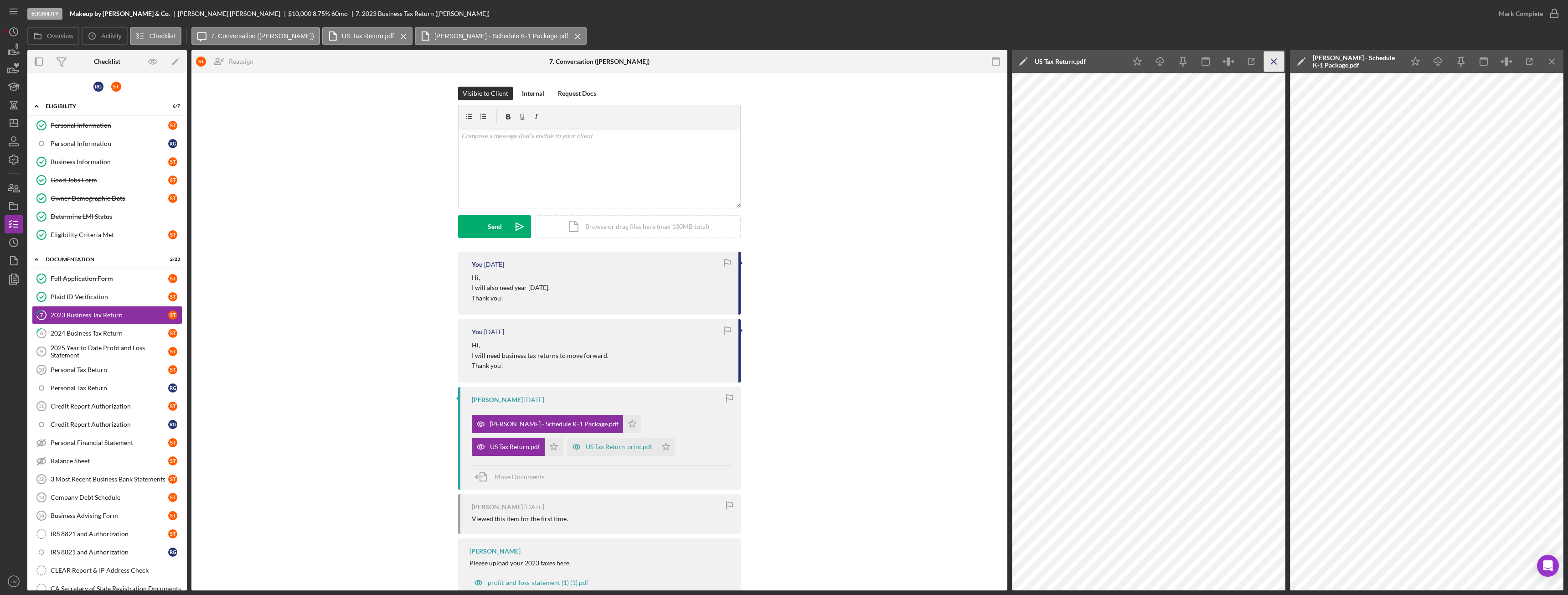
click at [1281, 66] on icon "Icon/Menu Close" at bounding box center [1275, 62] width 21 height 21
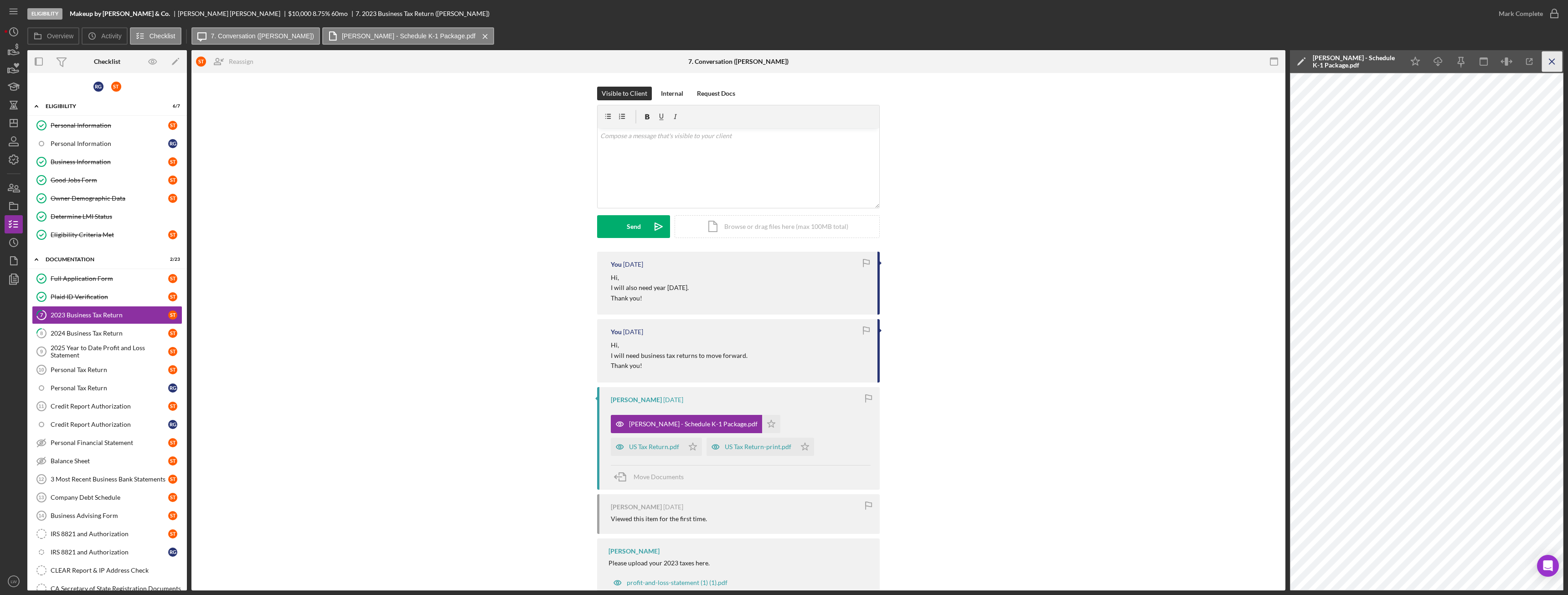
click at [1555, 65] on icon "Icon/Menu Close" at bounding box center [1552, 62] width 21 height 21
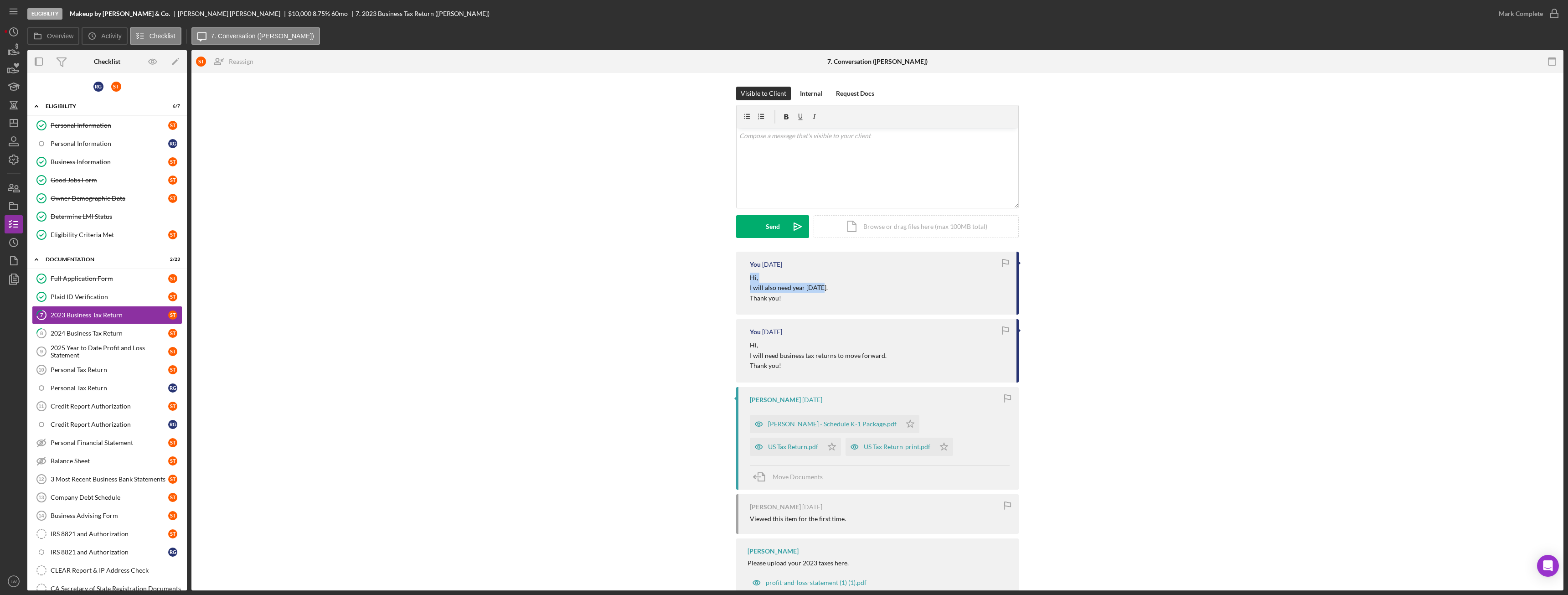
drag, startPoint x: 825, startPoint y: 289, endPoint x: 743, endPoint y: 279, distance: 82.6
click at [743, 279] on div "You 2 weeks ago Hi, I will also need year 2023. Thank you!" at bounding box center [877, 283] width 282 height 63
copy div "Hi, I will also need year 2023."
click at [783, 186] on div "v Color teal Color pink Remove color Add row above Add row below Add column bef…" at bounding box center [877, 167] width 282 height 80
paste div
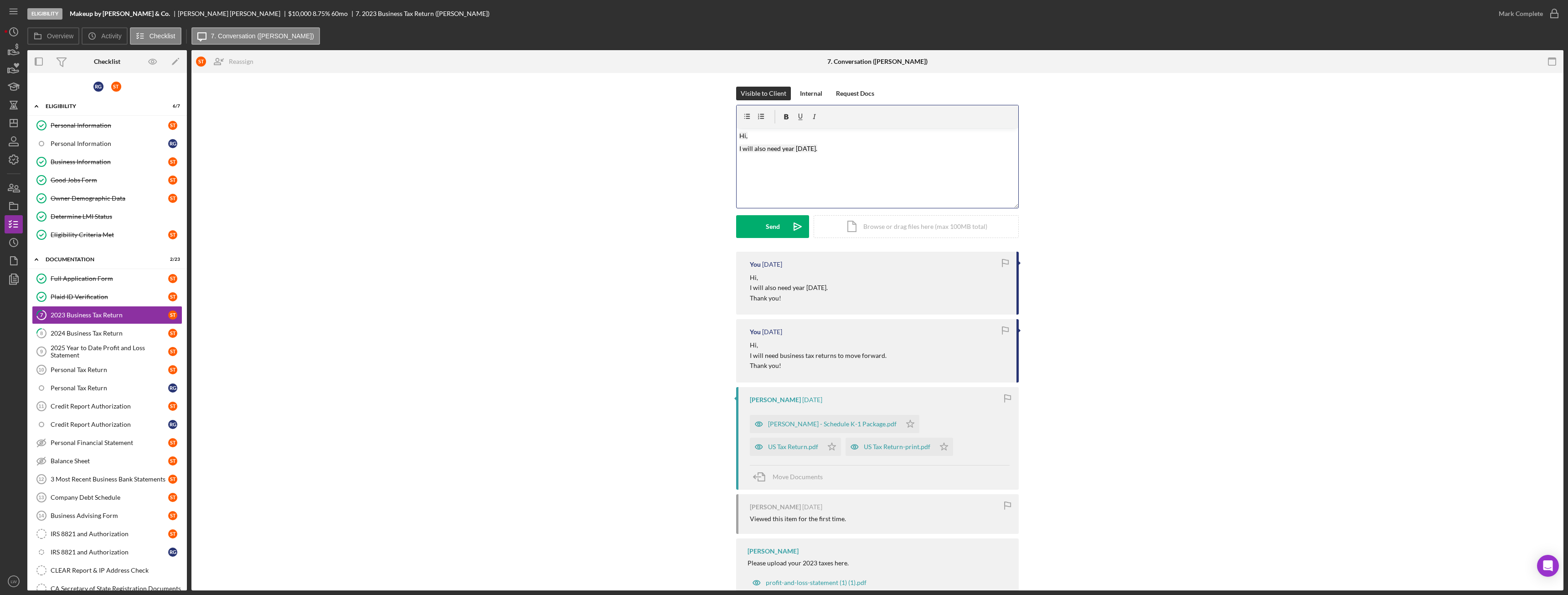
click at [791, 146] on mark "I will also need year 2023." at bounding box center [779, 148] width 78 height 8
click at [819, 146] on p "I will also need year fed 2023." at bounding box center [878, 149] width 277 height 10
click at [771, 226] on div "Send" at bounding box center [772, 226] width 14 height 23
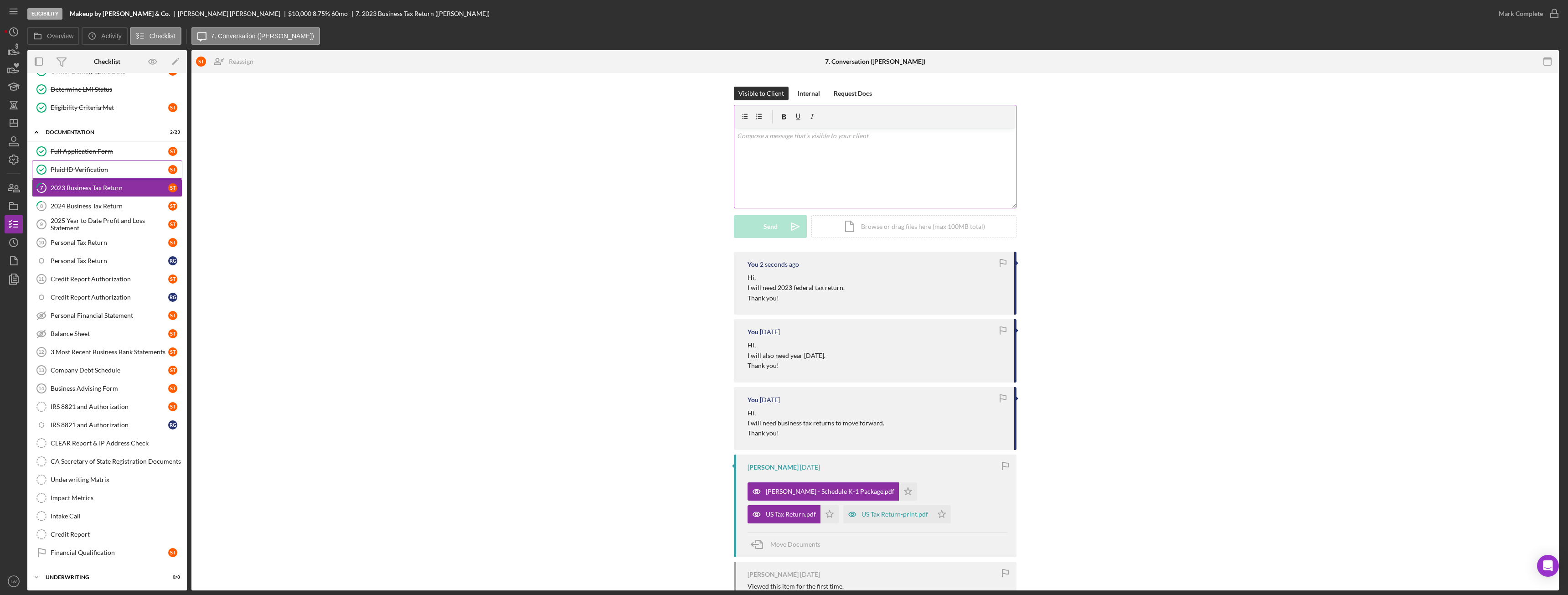
scroll to position [149, 0]
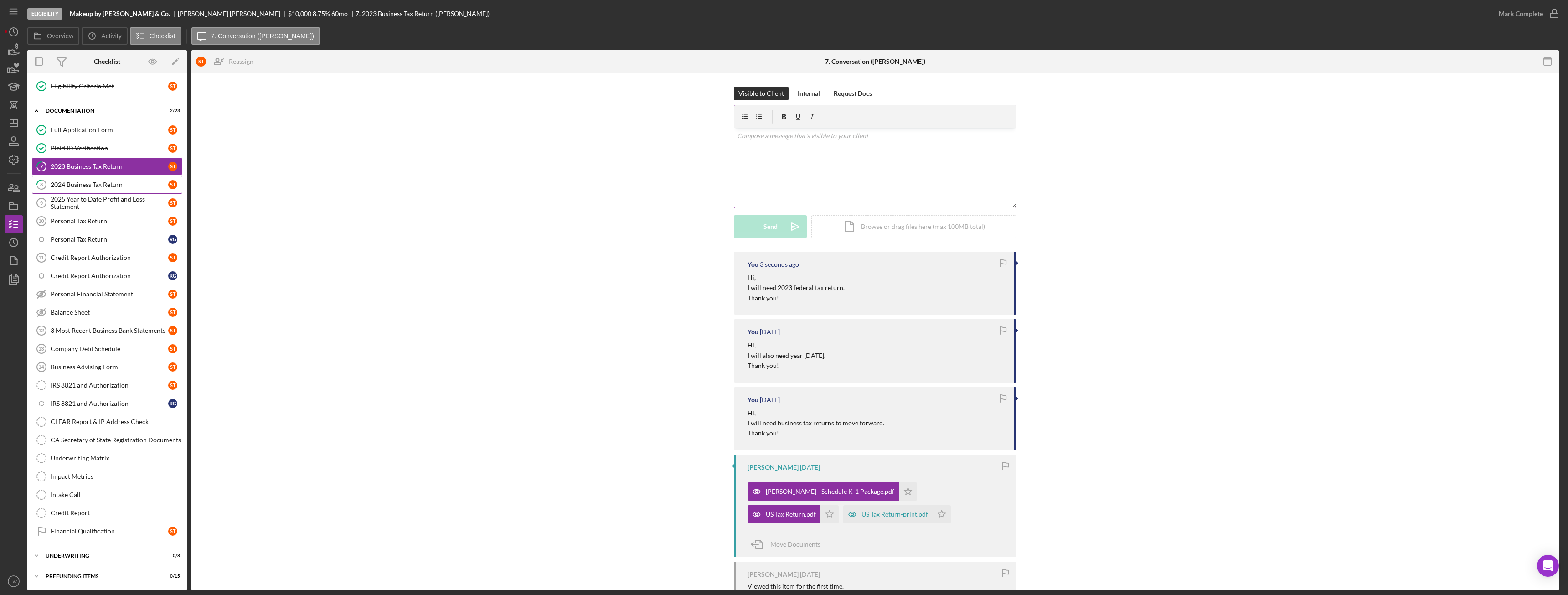
click at [70, 186] on div "2024 Business Tax Return" at bounding box center [109, 185] width 117 height 7
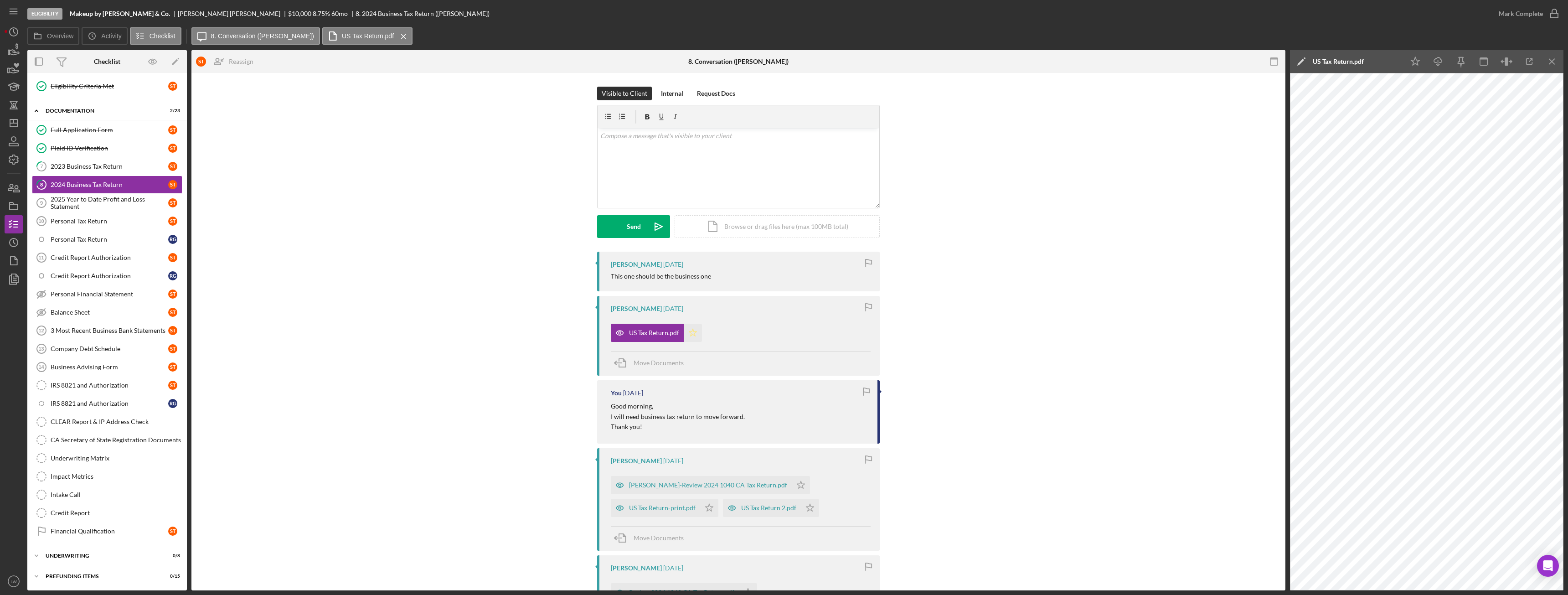
click at [696, 329] on icon "Icon/Star" at bounding box center [693, 333] width 18 height 18
click at [1515, 12] on div "Mark Complete" at bounding box center [1521, 13] width 44 height 18
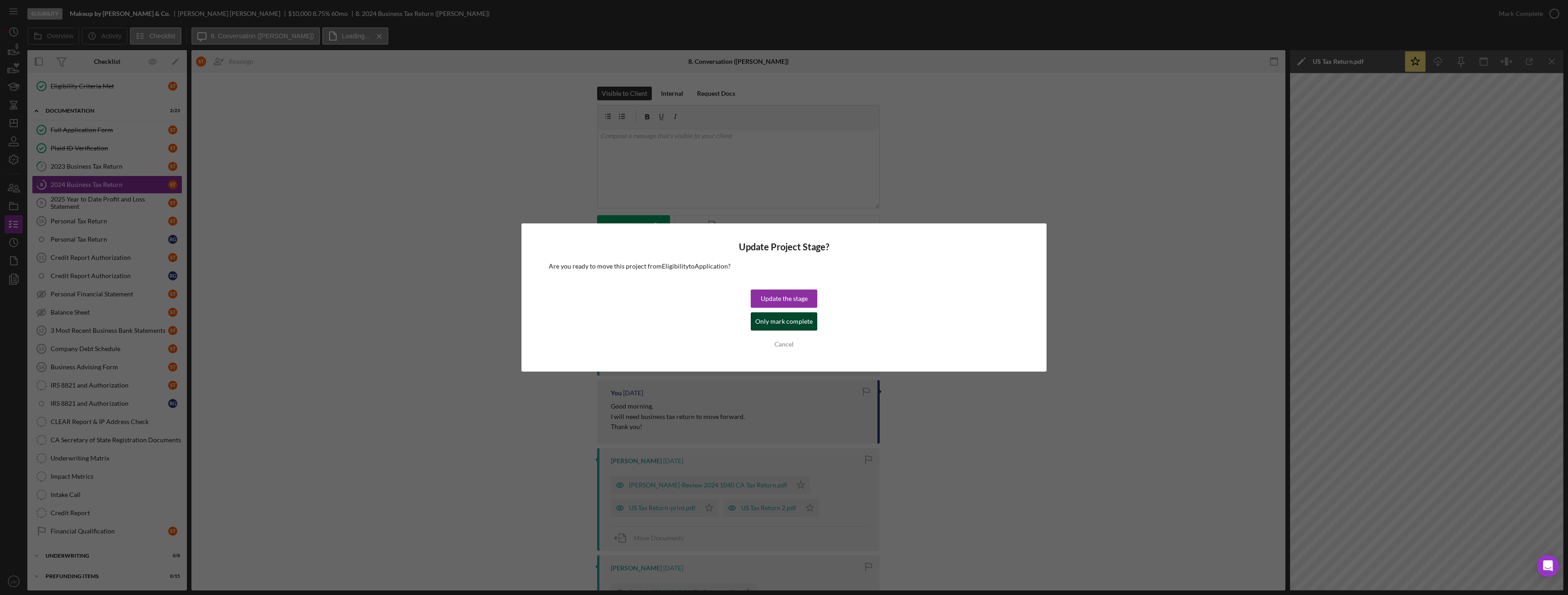
click at [779, 320] on div "Only mark complete" at bounding box center [784, 322] width 57 height 18
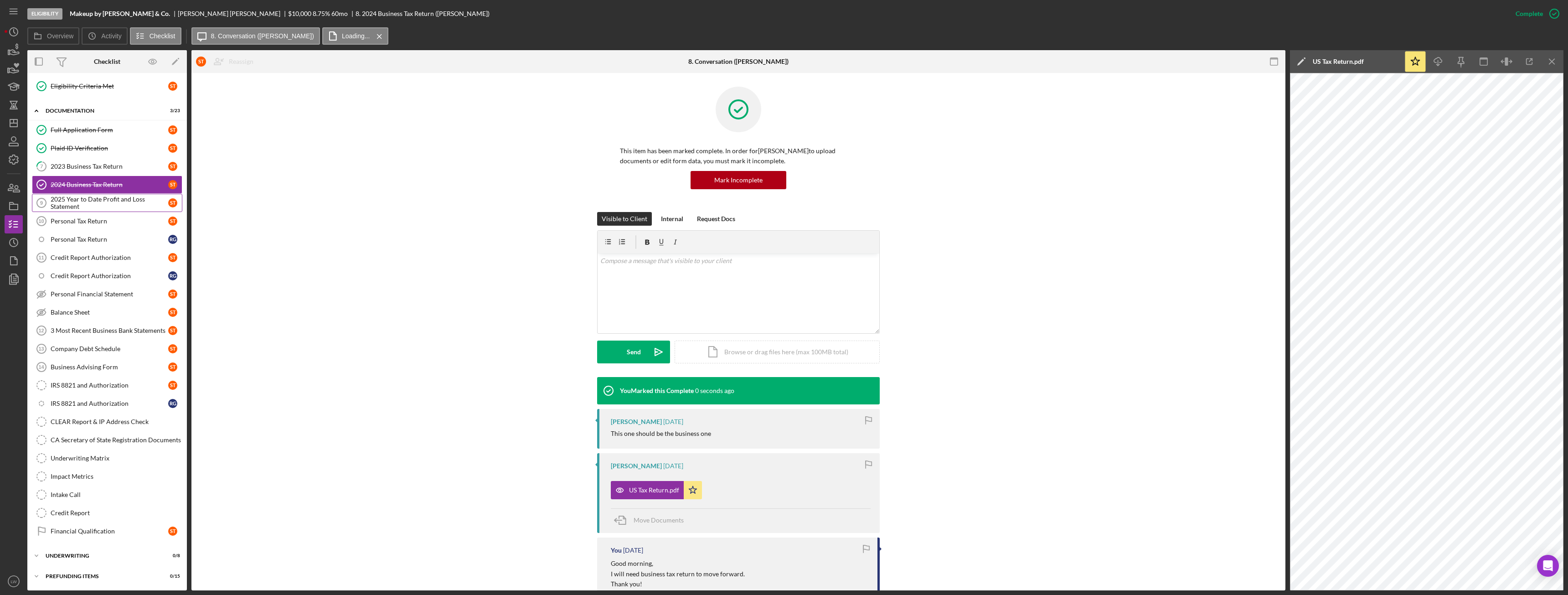
click at [79, 197] on div "2025 Year to Date Profit and Loss Statement" at bounding box center [109, 203] width 117 height 15
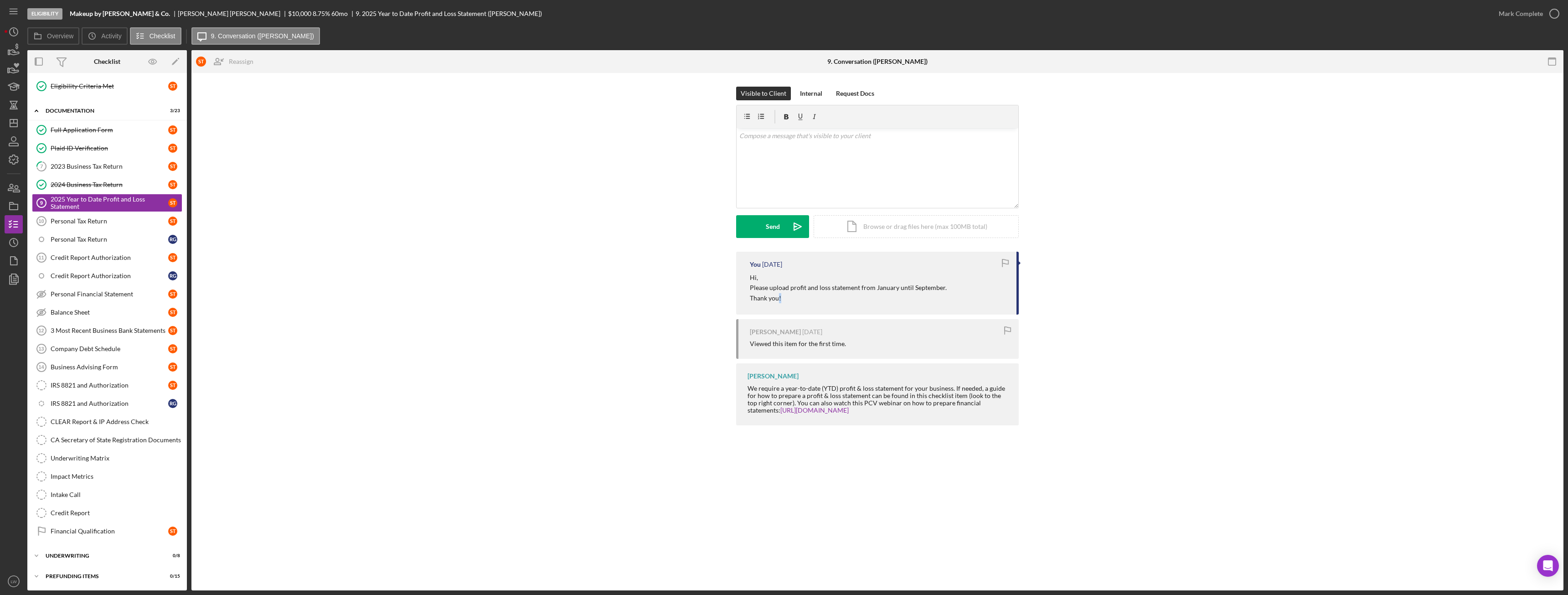
click at [779, 297] on p "Thank you!" at bounding box center [848, 298] width 197 height 10
click at [788, 300] on p "Thank you!" at bounding box center [848, 298] width 197 height 10
click at [763, 292] on p "Please upload profit and loss statement from January until September." at bounding box center [848, 287] width 197 height 10
drag, startPoint x: 751, startPoint y: 276, endPoint x: 788, endPoint y: 294, distance: 41.1
click at [788, 294] on div "Hi, Please upload profit and loss statement from January until September. Thank…" at bounding box center [848, 288] width 197 height 30
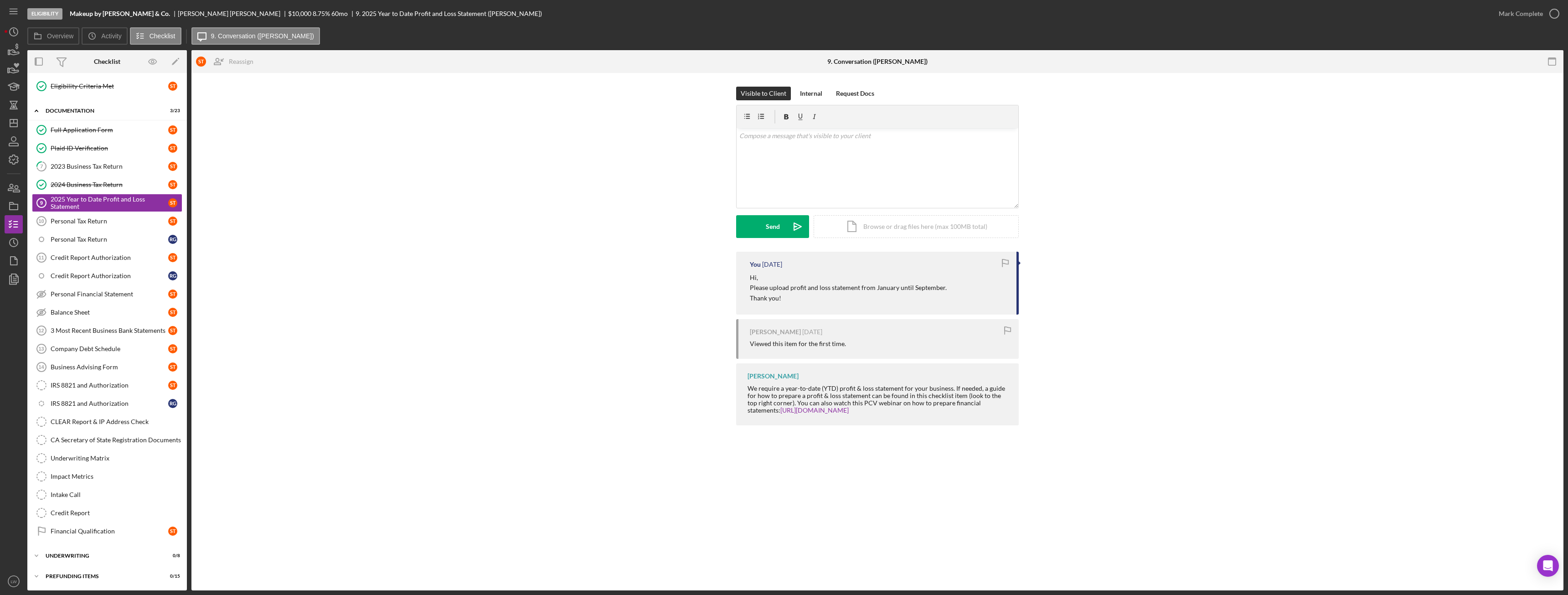
drag, startPoint x: 775, startPoint y: 292, endPoint x: 796, endPoint y: 242, distance: 54.2
click at [796, 231] on div "Send Icon/icon-invite-send Icon/Document Browse or drag files here (max 100MB t…" at bounding box center [877, 226] width 282 height 23
drag, startPoint x: 812, startPoint y: 295, endPoint x: 802, endPoint y: 300, distance: 11.2
click at [809, 296] on p "Thank you!" at bounding box center [848, 298] width 197 height 10
drag, startPoint x: 783, startPoint y: 300, endPoint x: 751, endPoint y: 282, distance: 36.7
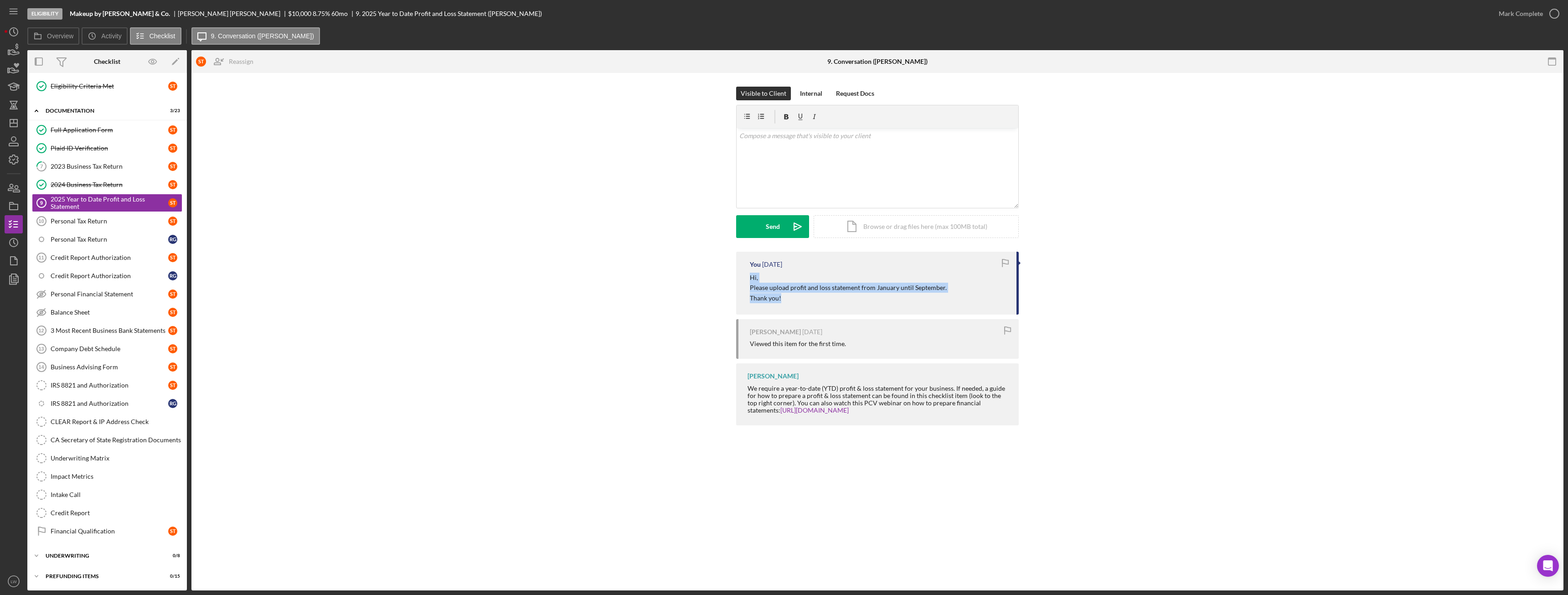
click at [751, 282] on div "Hi, Please upload profit and loss statement from January until September. Thank…" at bounding box center [848, 288] width 197 height 30
copy div "Hi, Please upload profit and loss statement from January until September. Thank…"
click at [785, 183] on div "v Color teal Color pink Remove color Add row above Add row below Add column bef…" at bounding box center [877, 167] width 282 height 80
click at [785, 226] on button "Send Icon/icon-invite-send" at bounding box center [772, 226] width 73 height 23
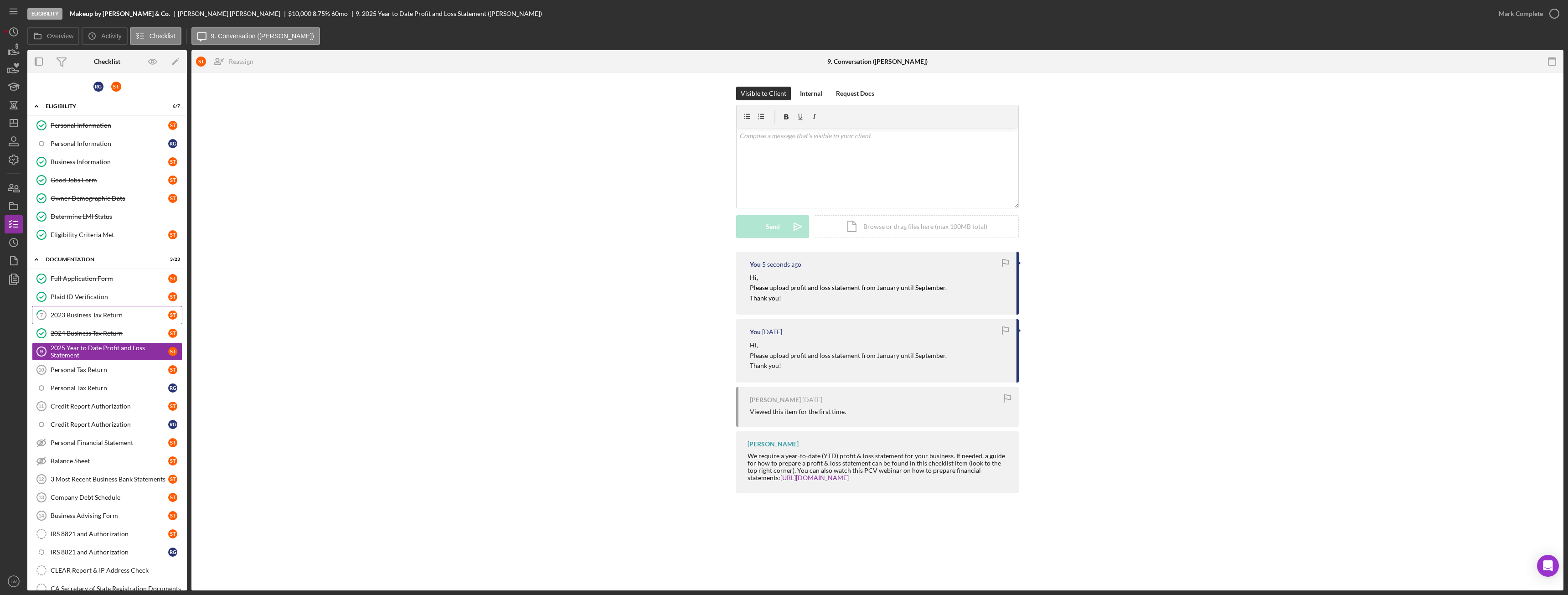
click at [103, 322] on link "7 2023 Business Tax Return S T" at bounding box center [107, 315] width 150 height 18
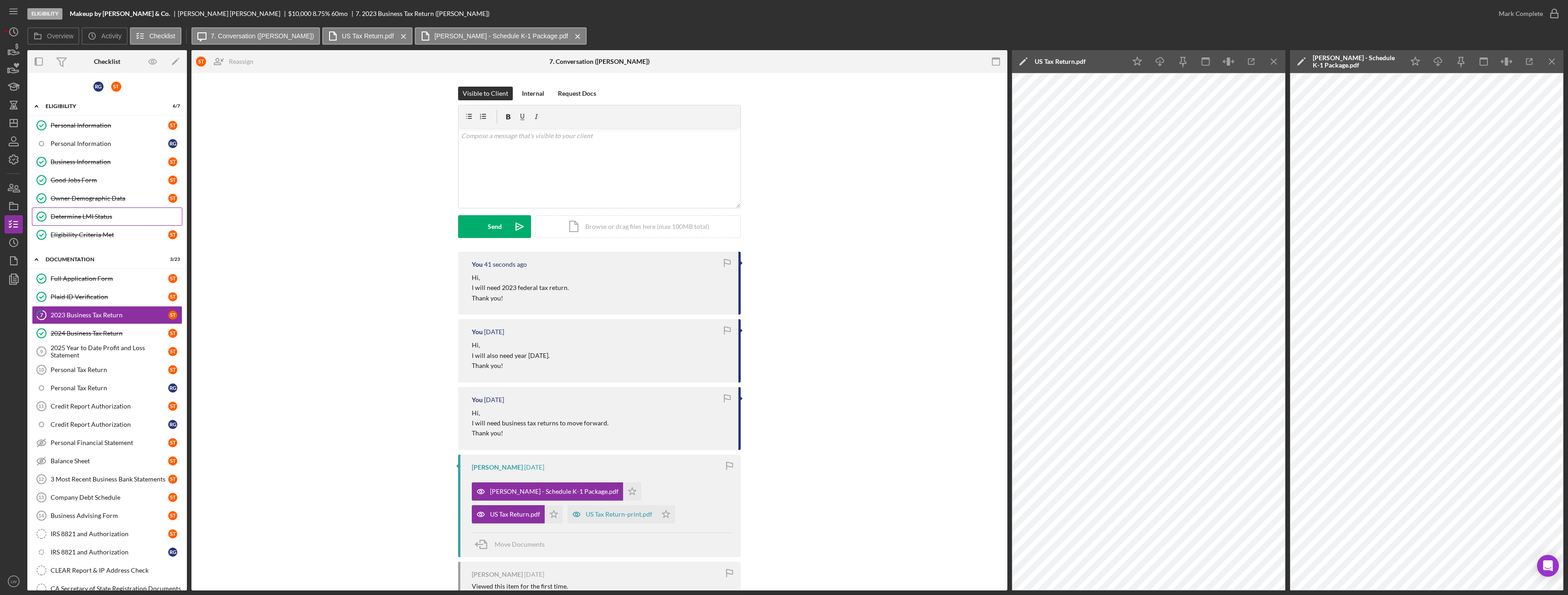
click at [100, 219] on div "Determine LMI Status" at bounding box center [116, 217] width 131 height 7
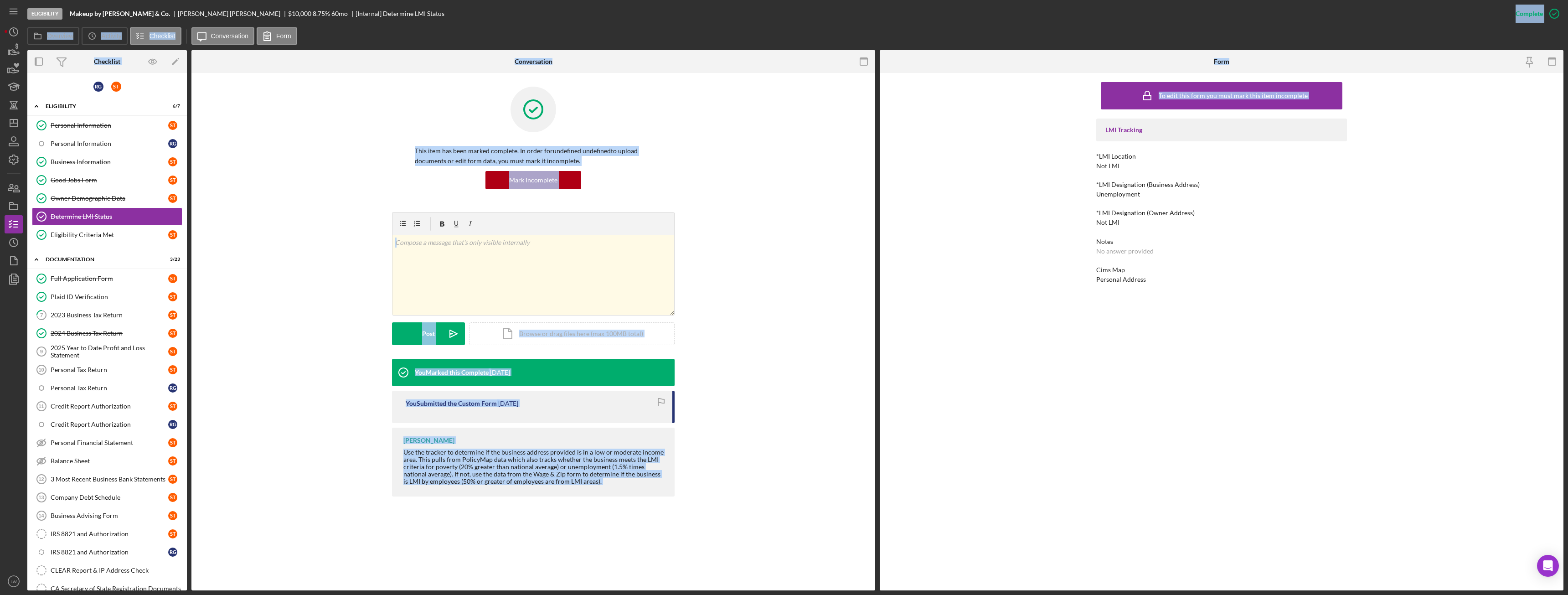
drag, startPoint x: 892, startPoint y: 139, endPoint x: 1246, endPoint y: 0, distance: 380.3
click at [1246, 0] on div "Eligibility Makeup by Sonia Tello & Co. Sonia Tello-Gonzales $10,000 $2,000 8.7…" at bounding box center [796, 295] width 1536 height 591
